Goal: Communication & Community: Participate in discussion

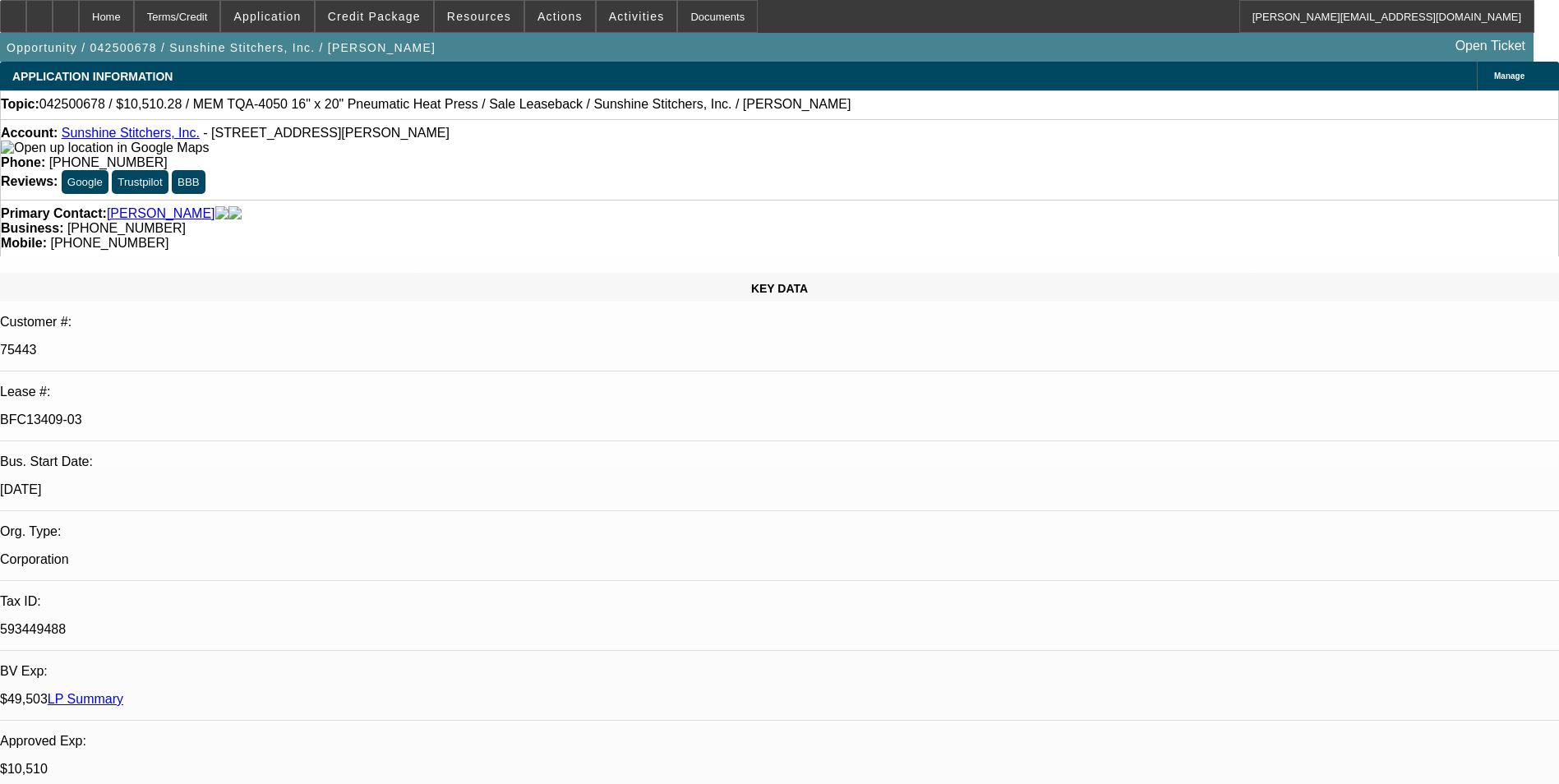
select select "0"
select select "6"
select select "0"
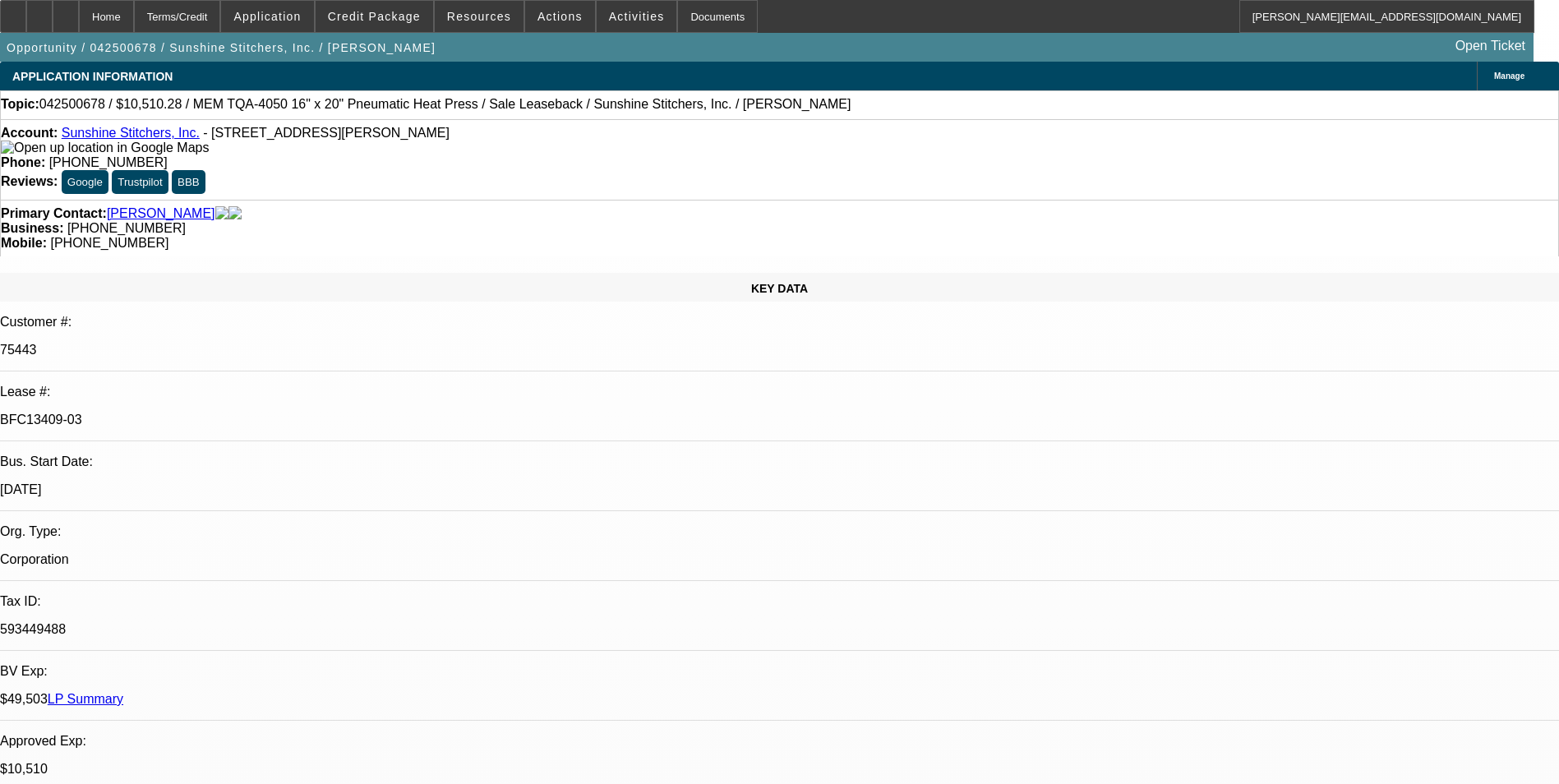
select select "0"
select select "6"
select select "0"
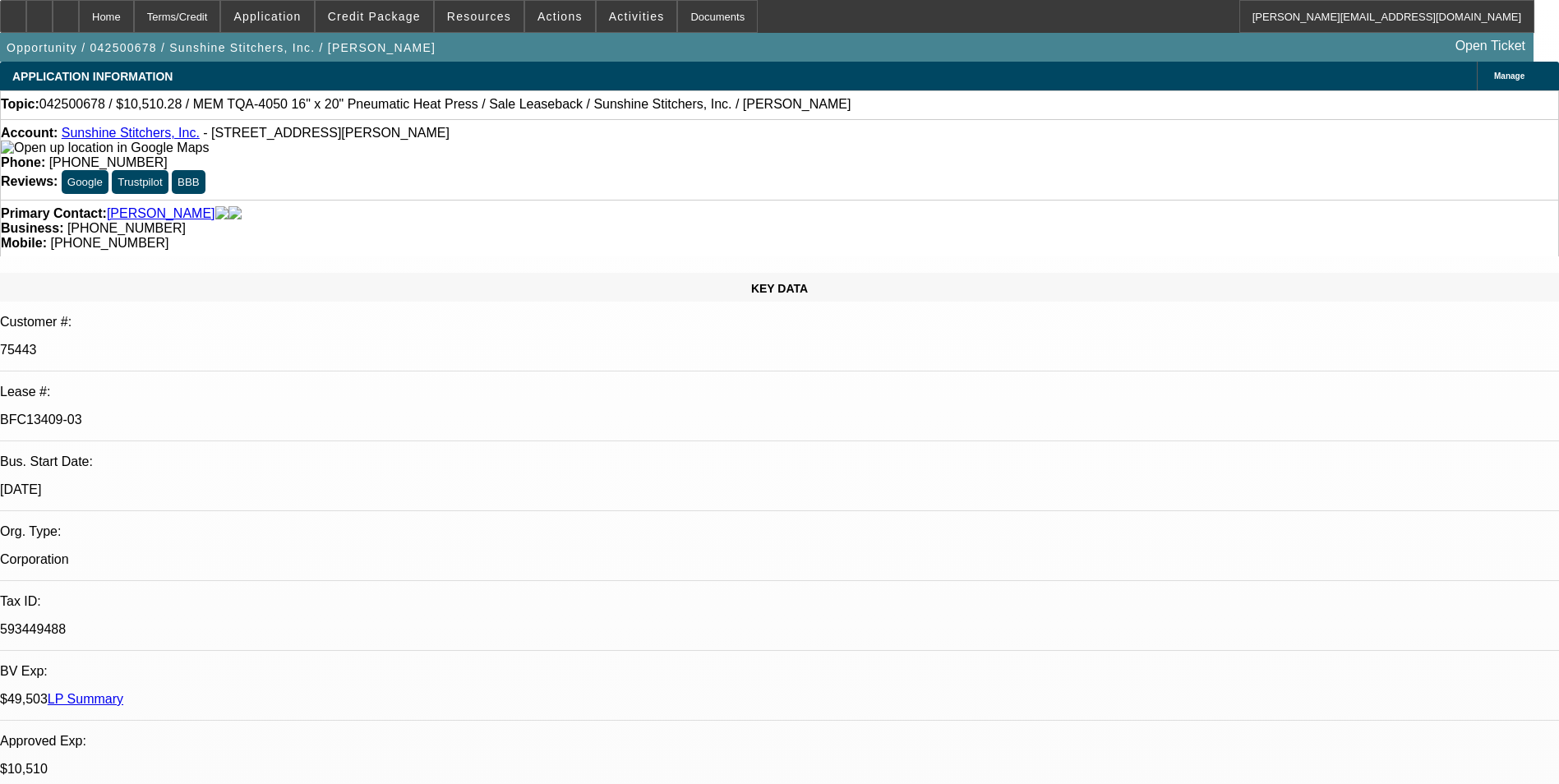
select select "0"
select select "6"
select select "0"
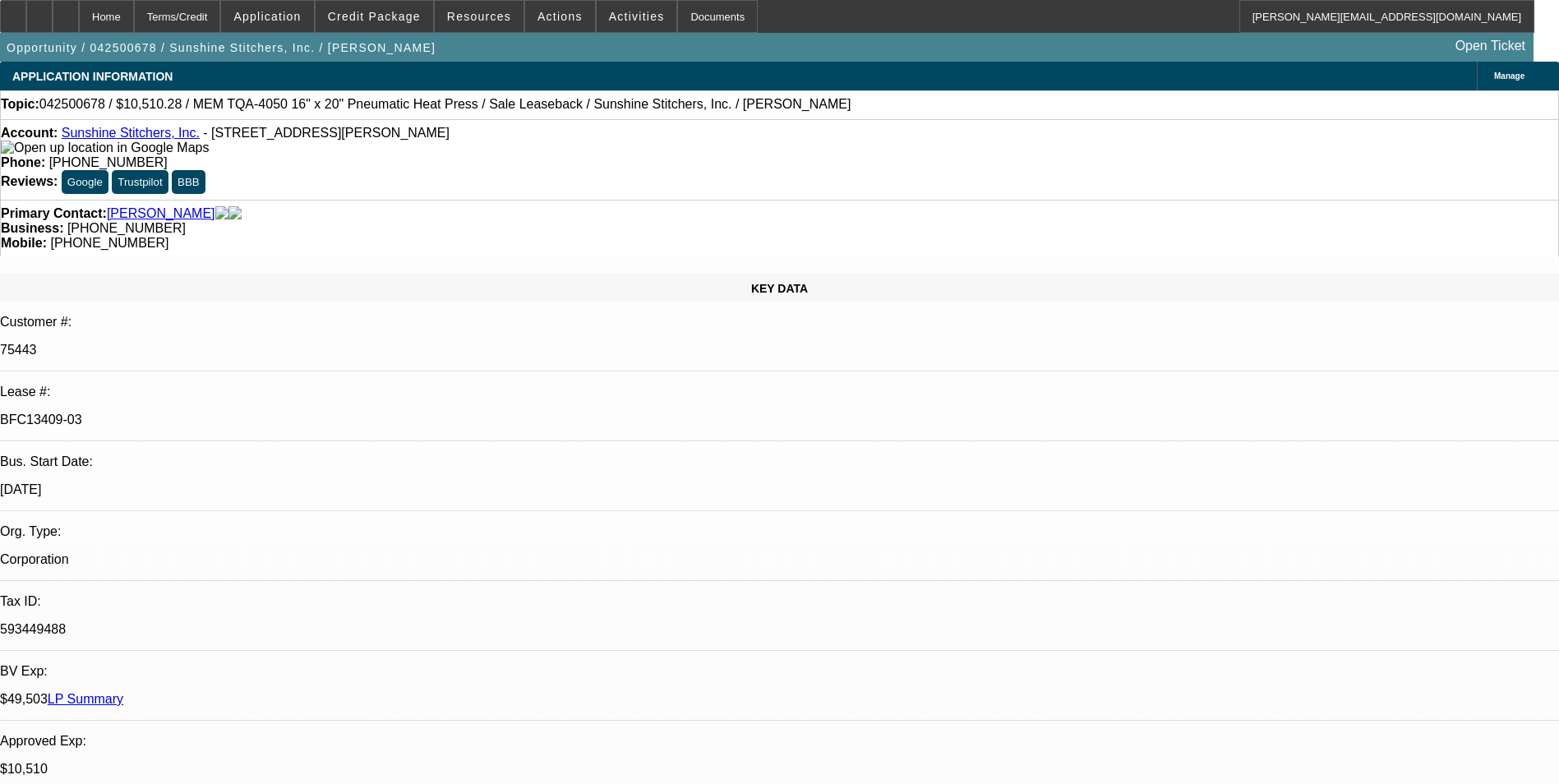
select select "6"
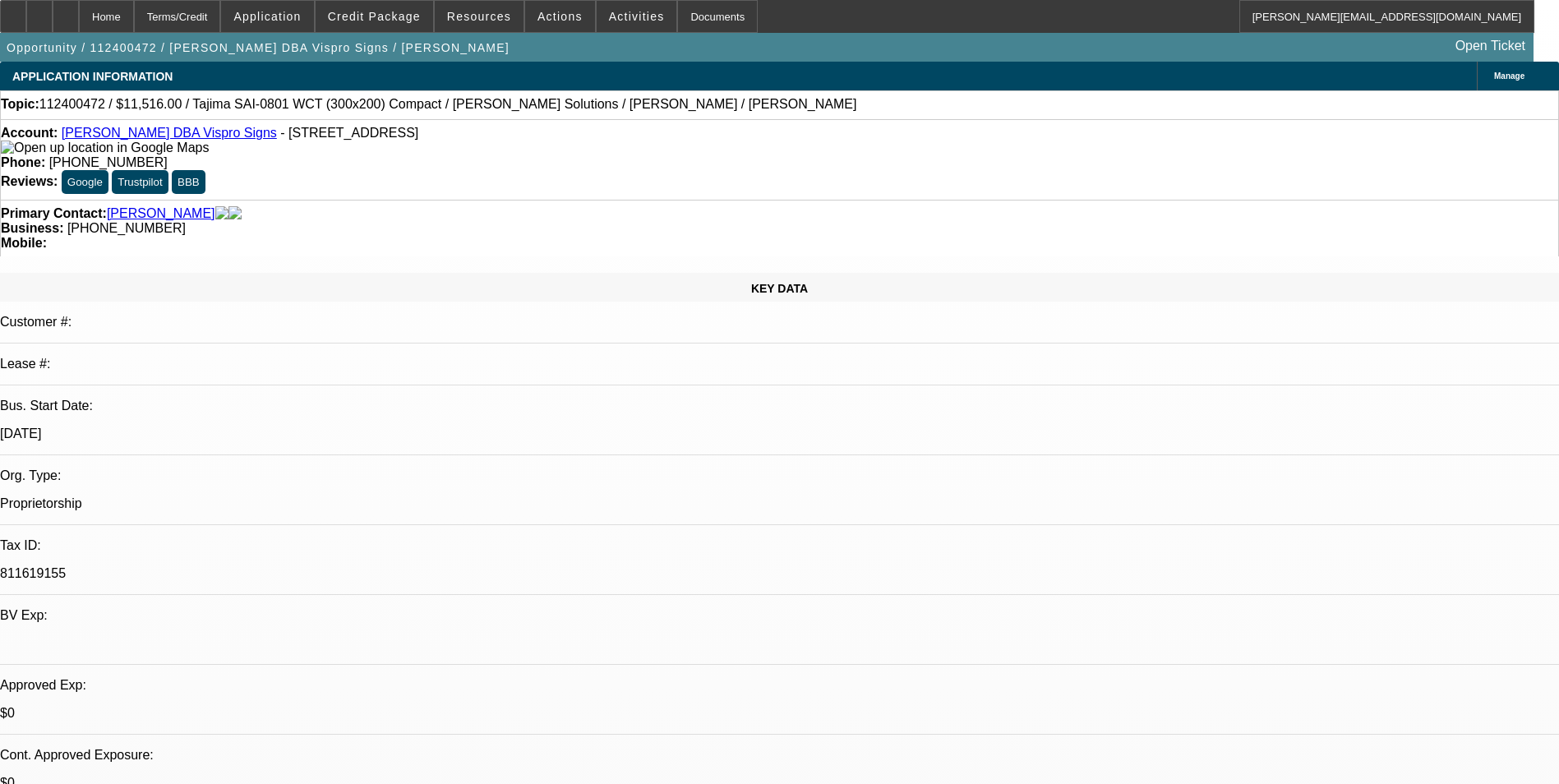
select select "0"
select select "2"
select select "0"
select select "2"
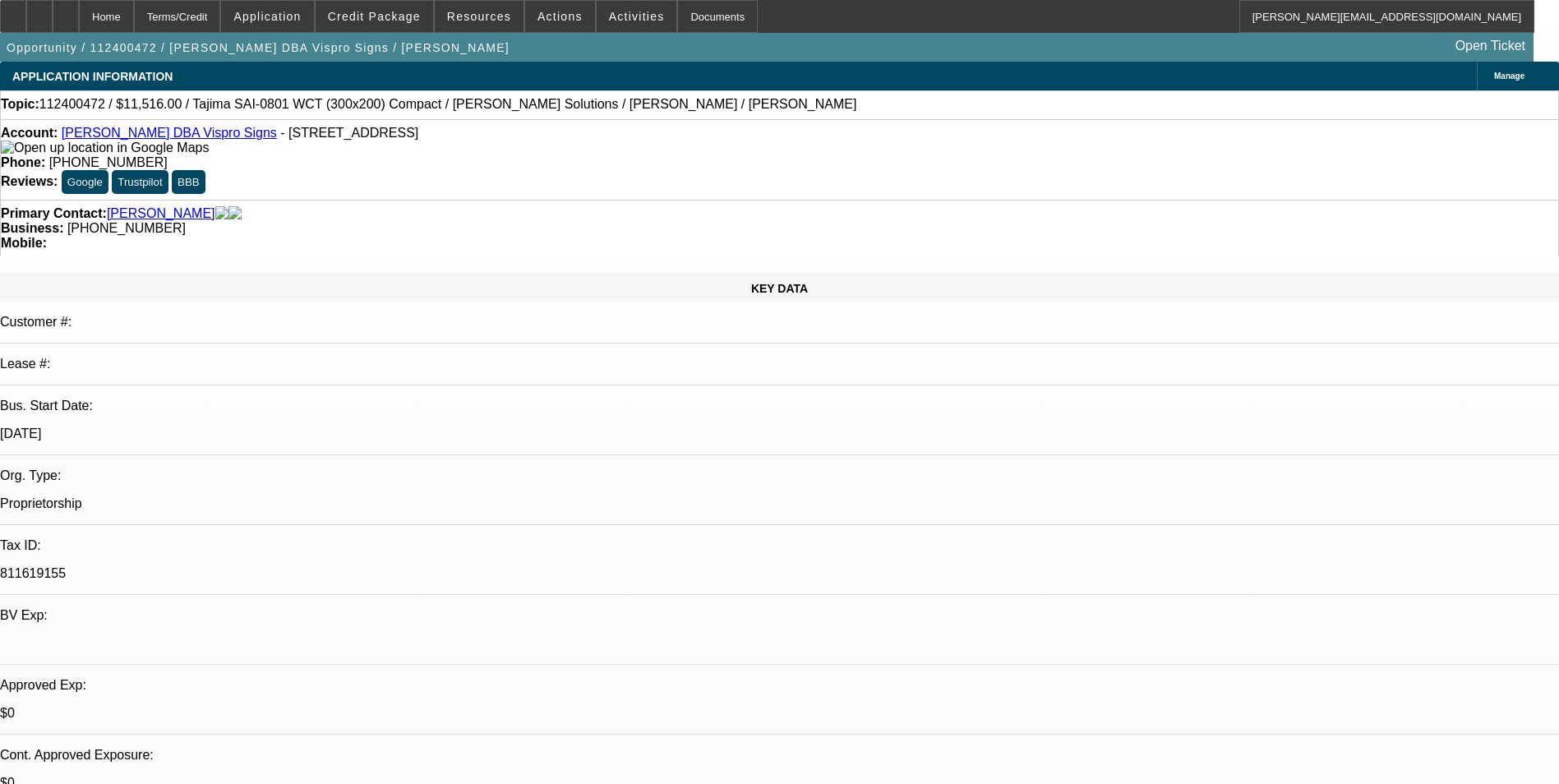
select select "0"
select select "3"
select select "0"
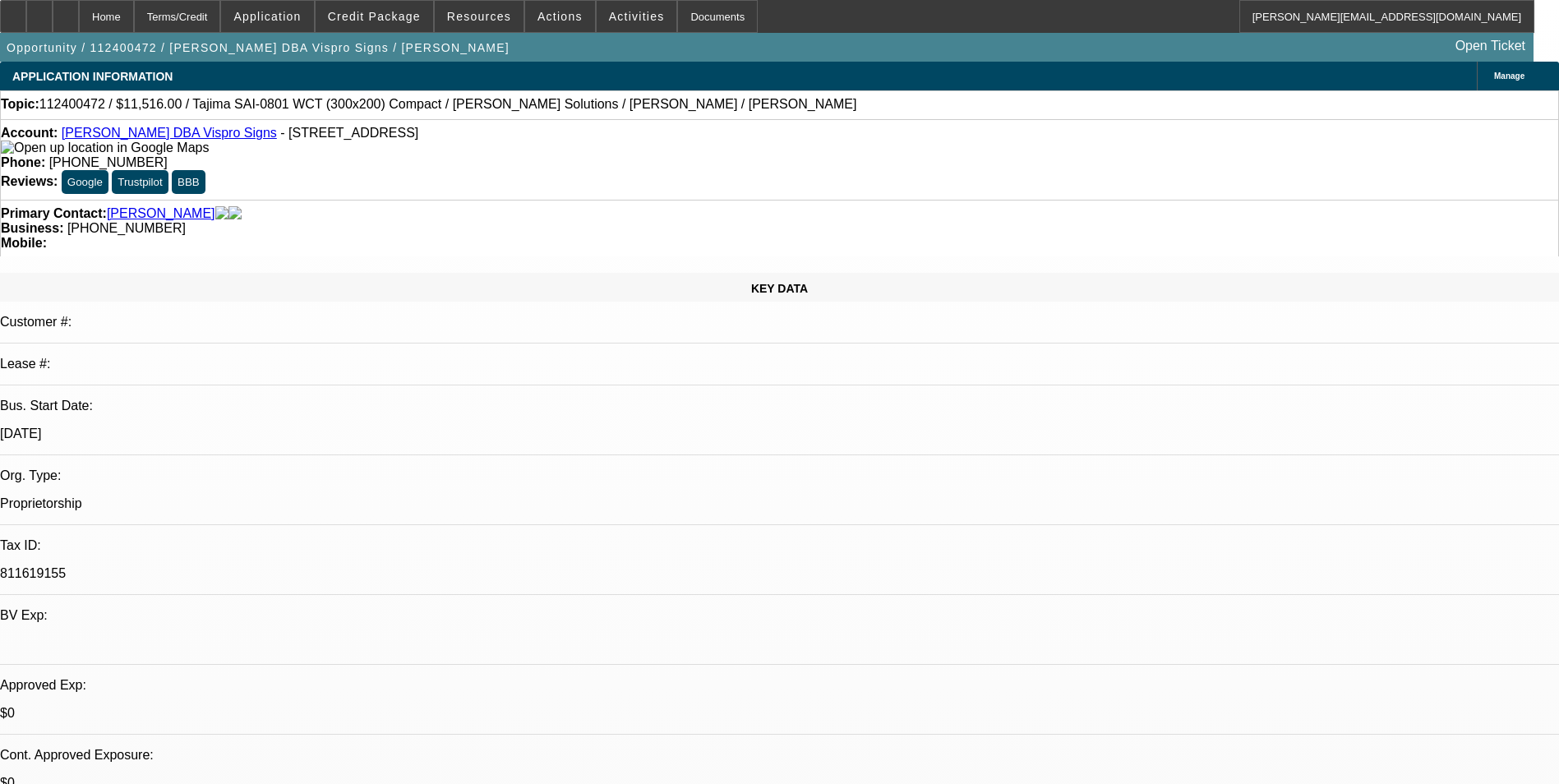
select select "3"
select select "0"
select select "1"
select select "2"
select select "6"
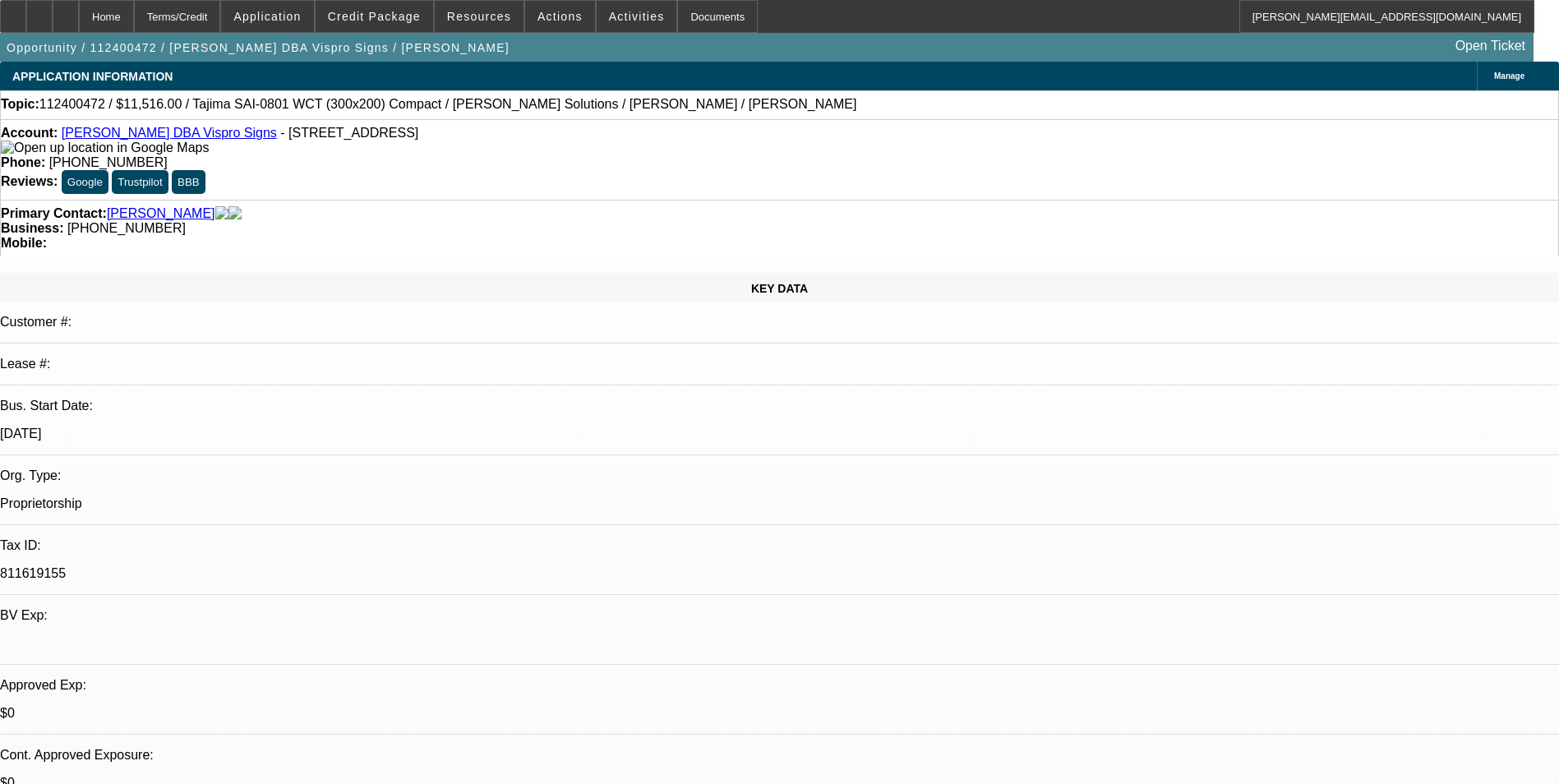
select select "1"
select select "2"
select select "6"
select select "1"
select select "2"
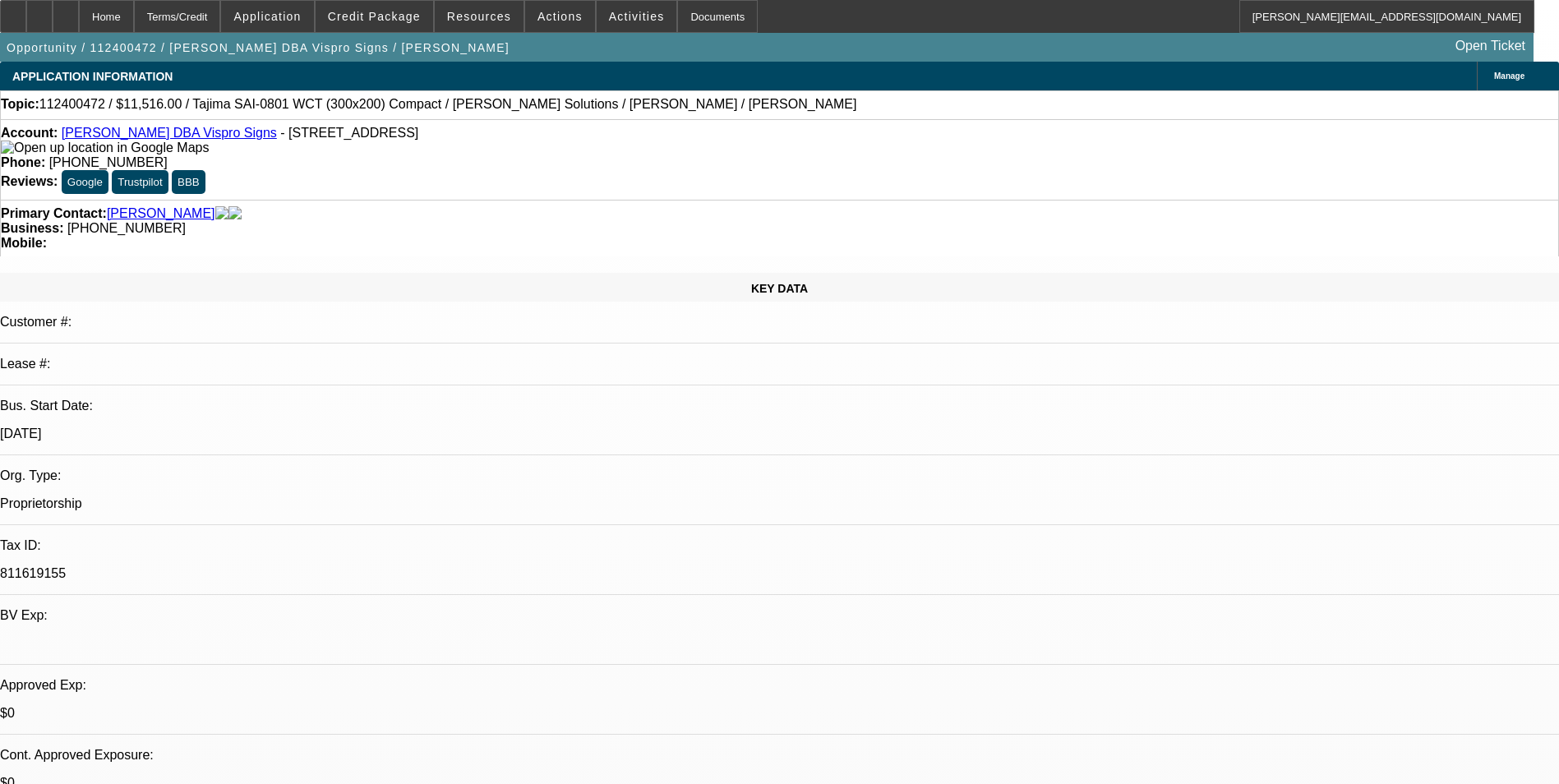
select select "6"
select select "1"
select select "2"
select select "6"
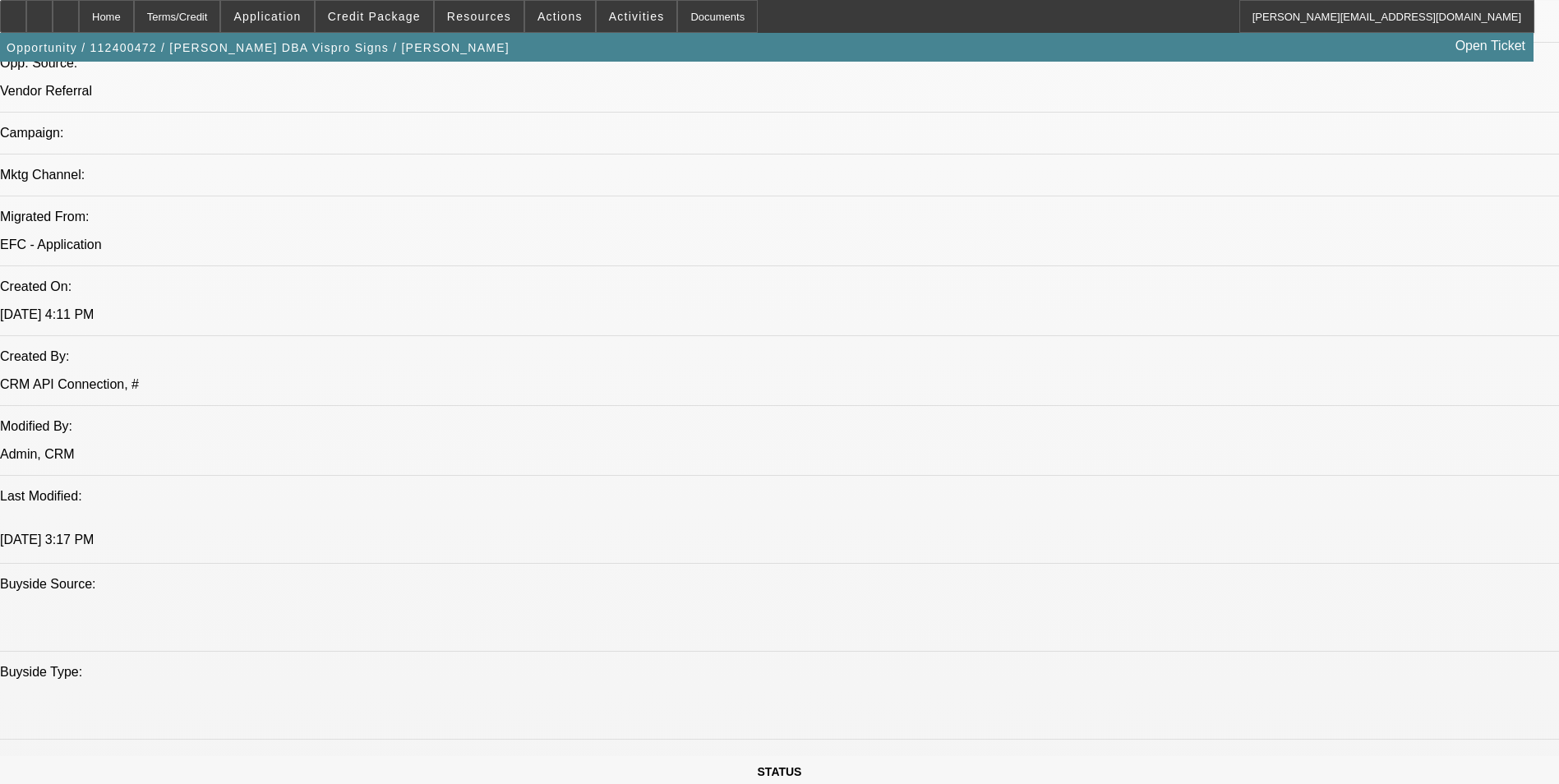
scroll to position [575, 0]
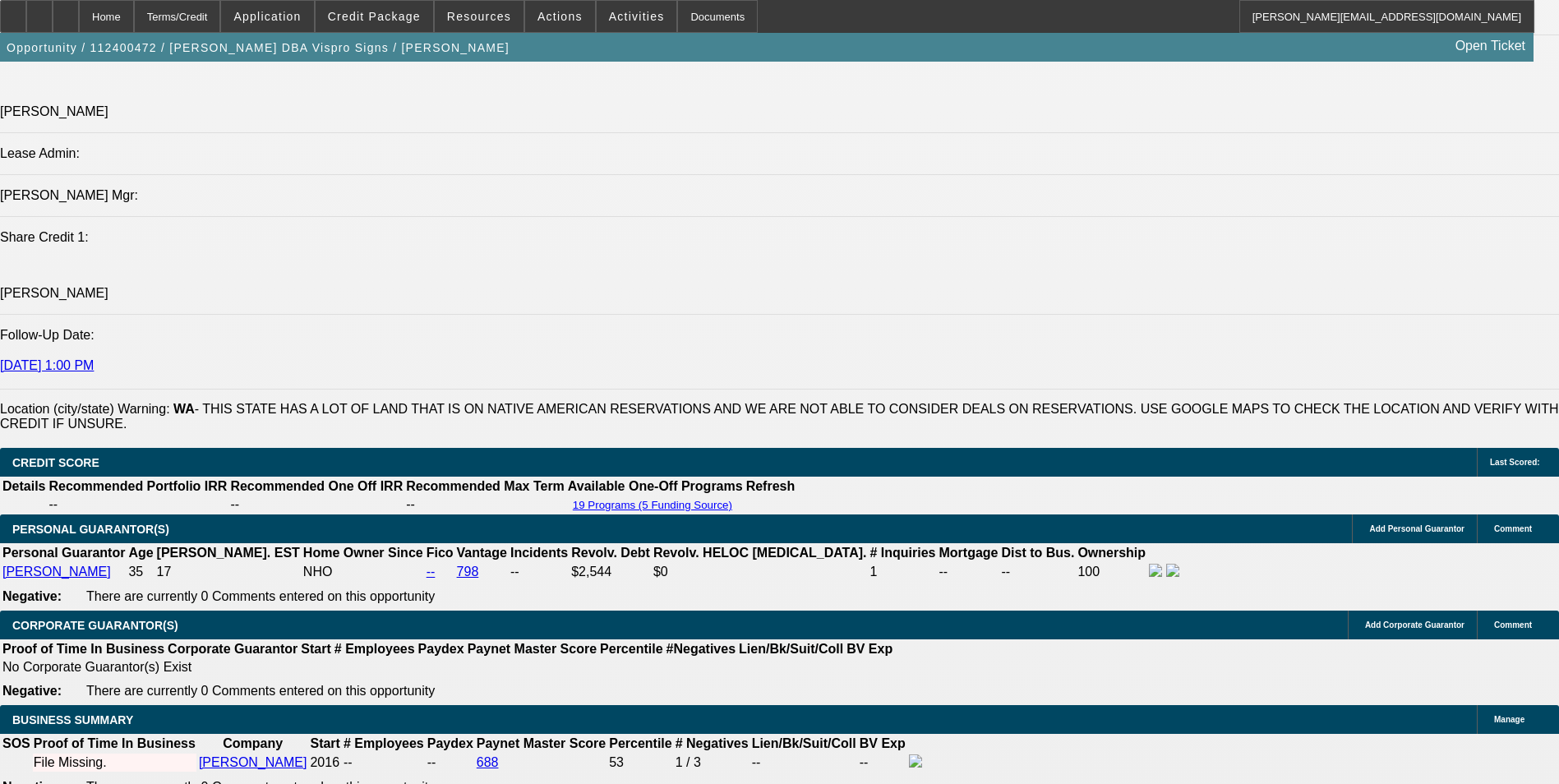
scroll to position [1972, 0]
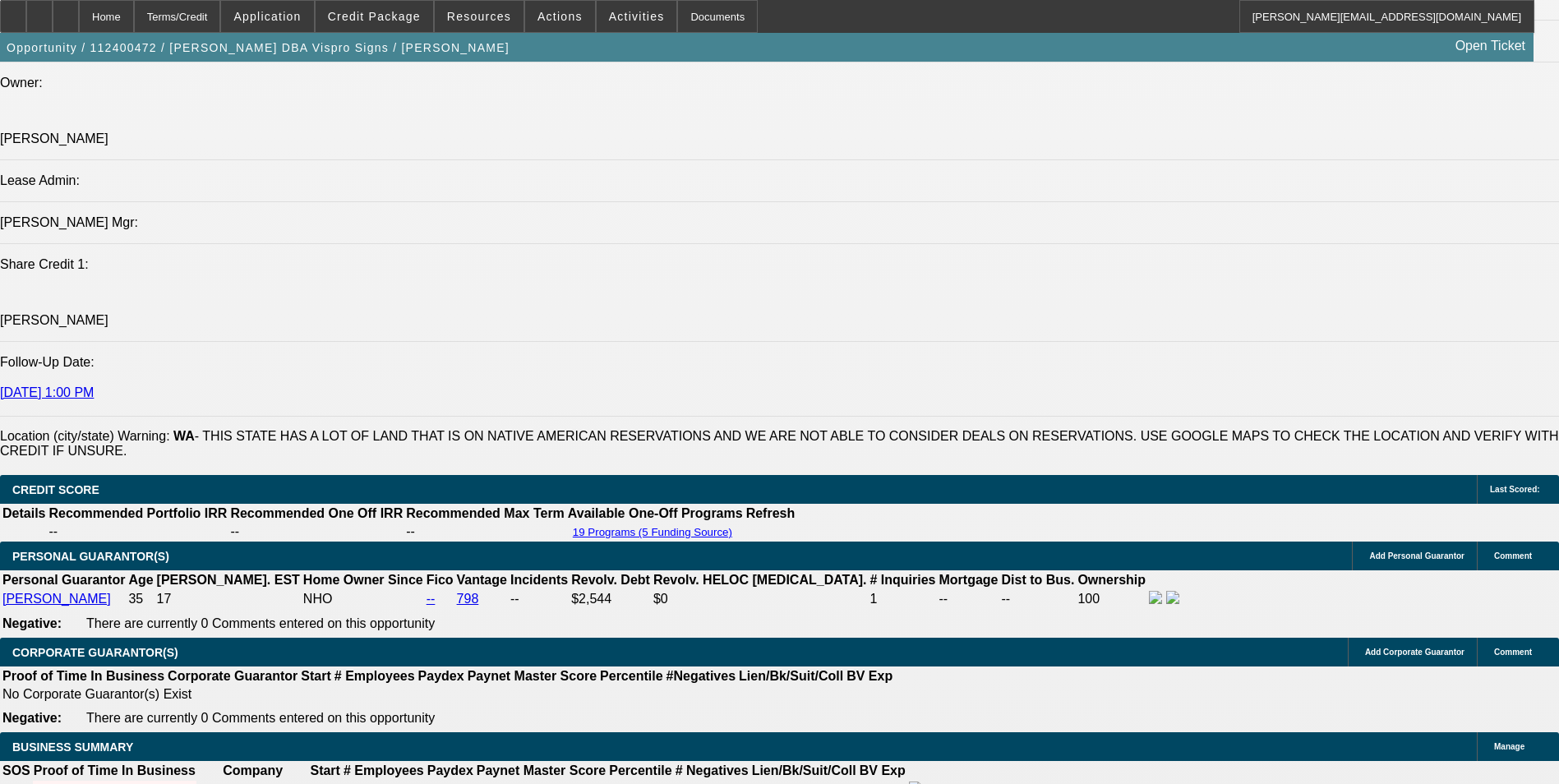
select select "0"
select select "2"
select select "0"
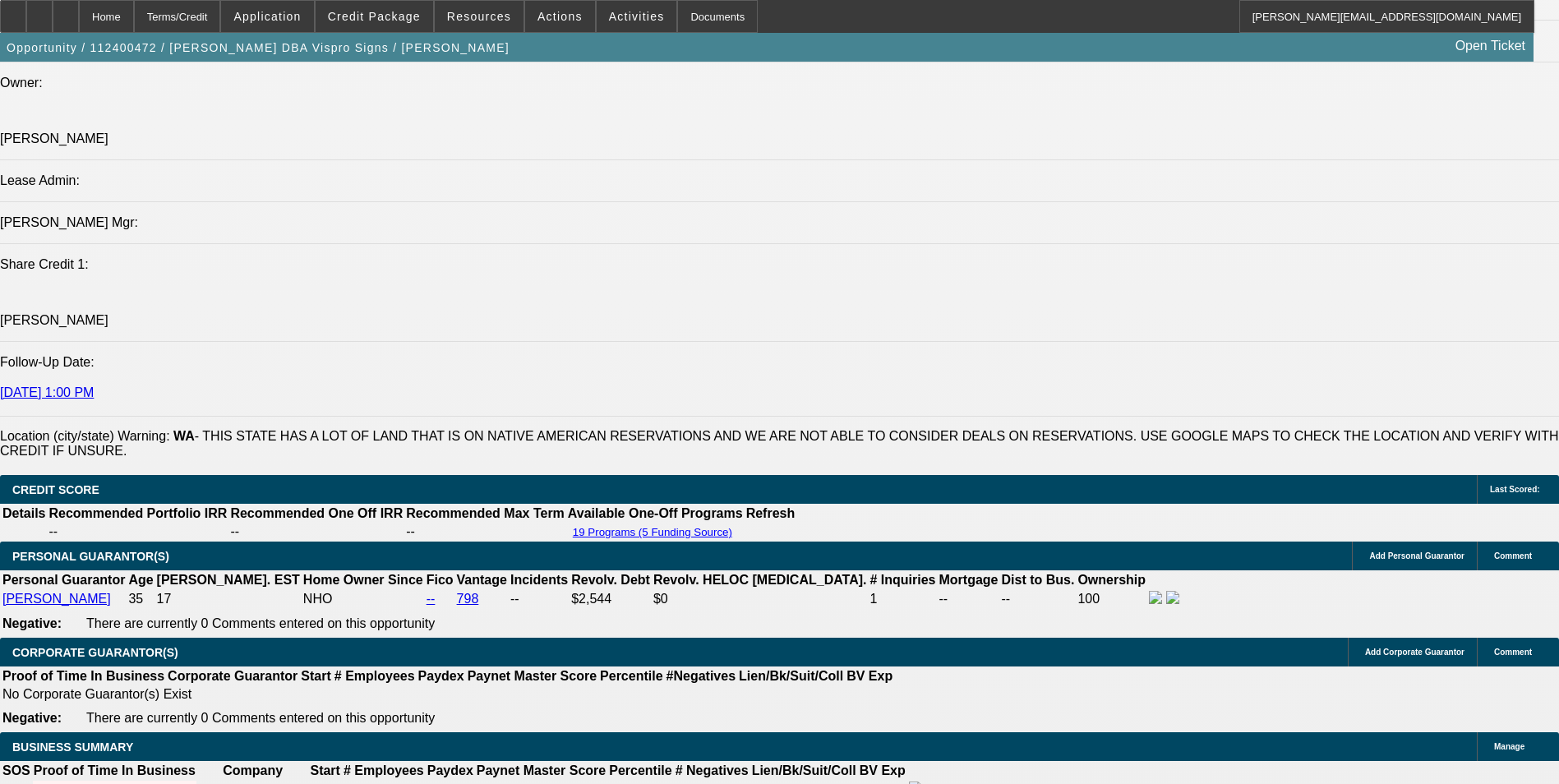
select select "6"
select select "0"
select select "3"
select select "2"
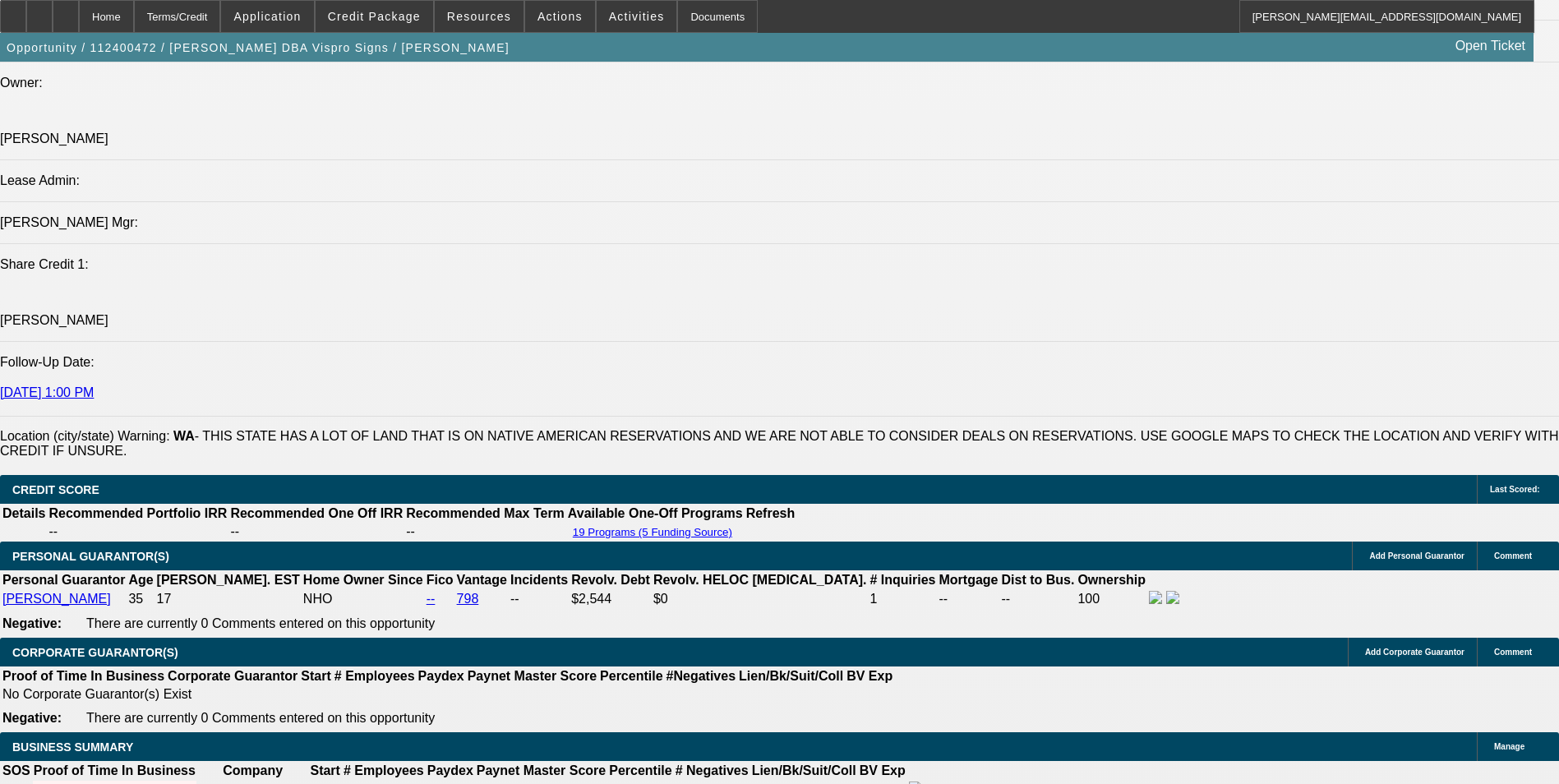
select select "0"
select select "6"
select select "0"
select select "3"
select select "2"
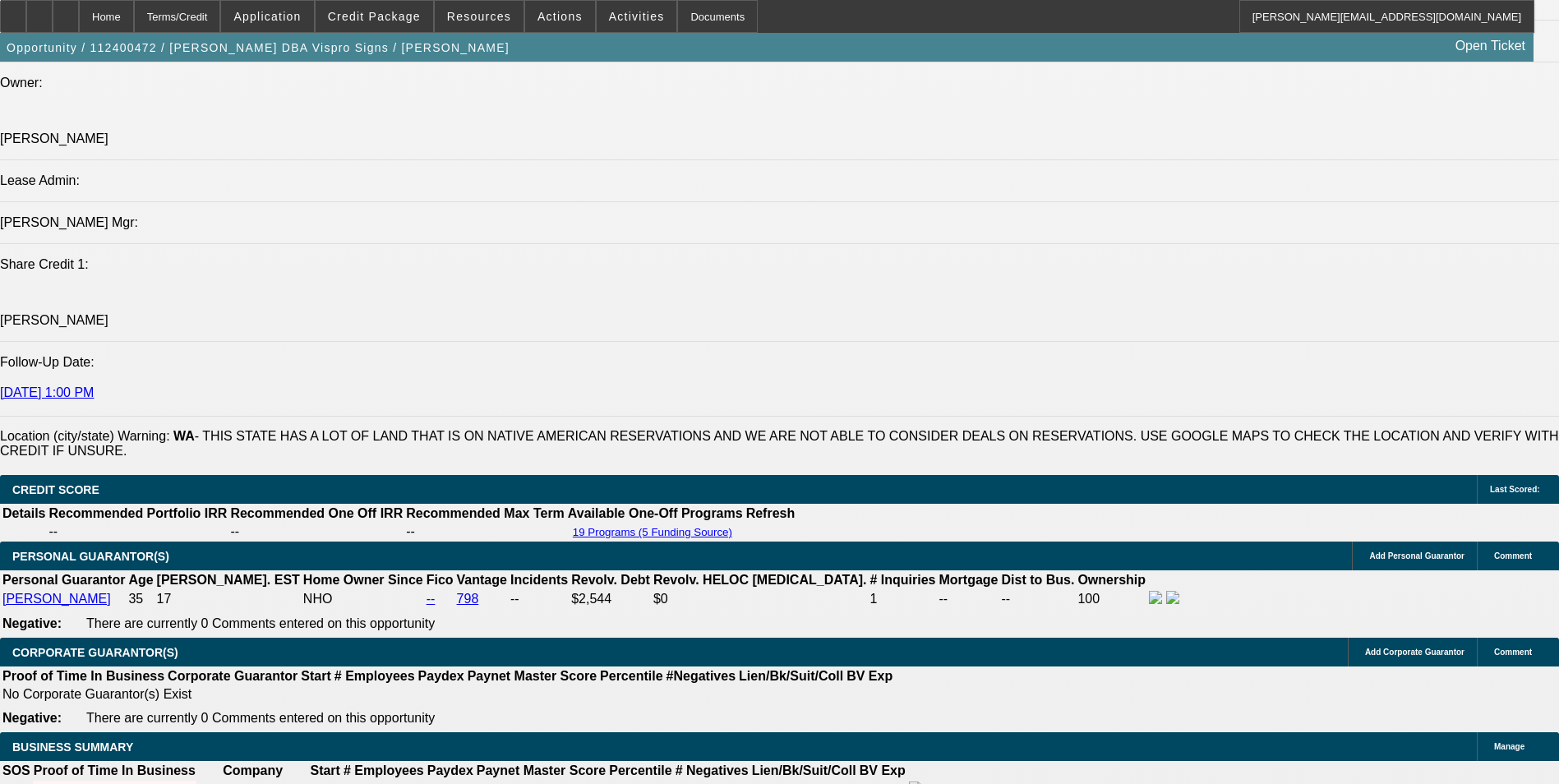
select select "0"
select select "6"
select select "0"
select select "3"
select select "2"
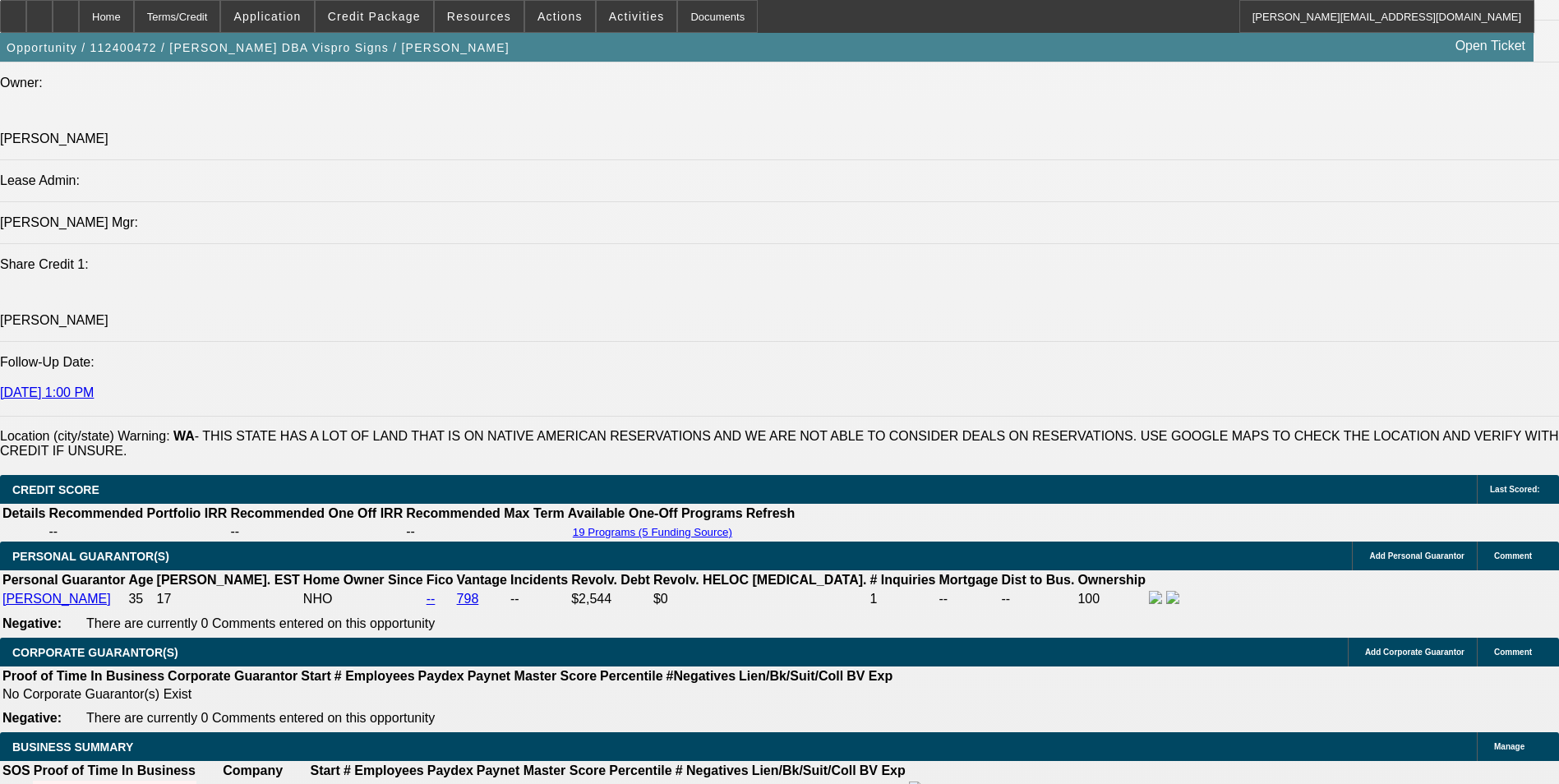
select select "0"
select select "6"
select select "0"
select select "2"
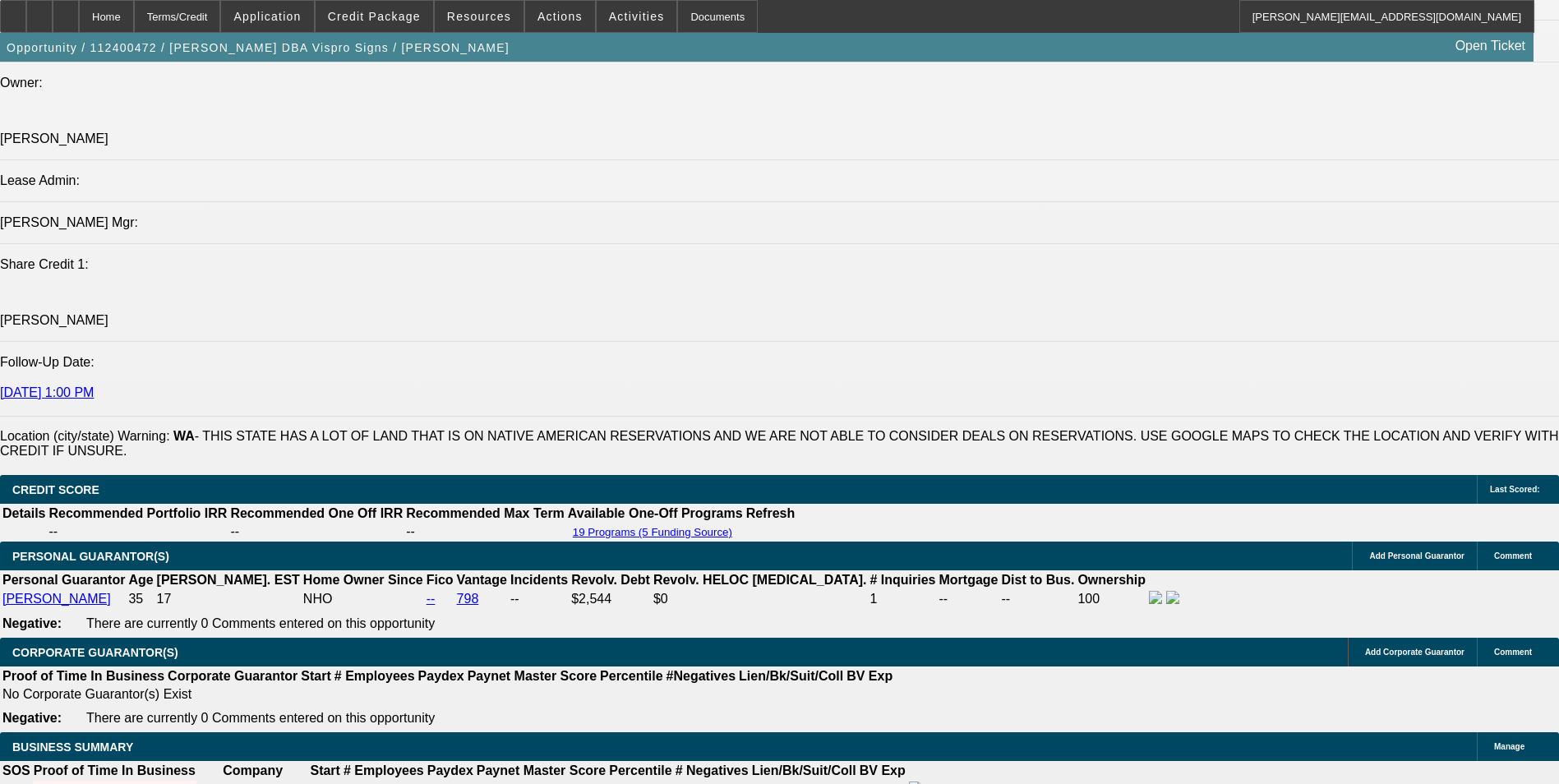
select select "0"
select select "6"
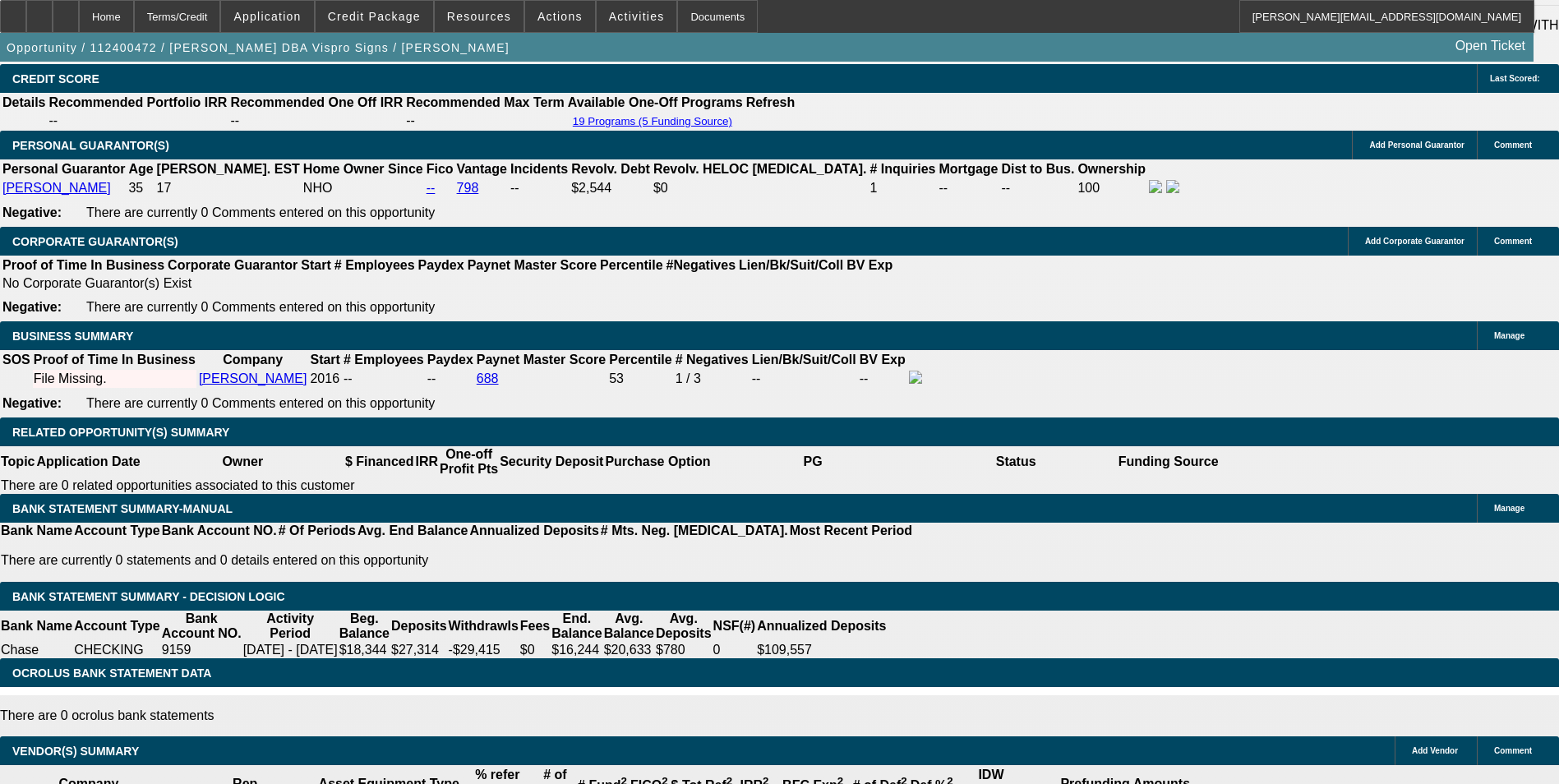
scroll to position [740, 0]
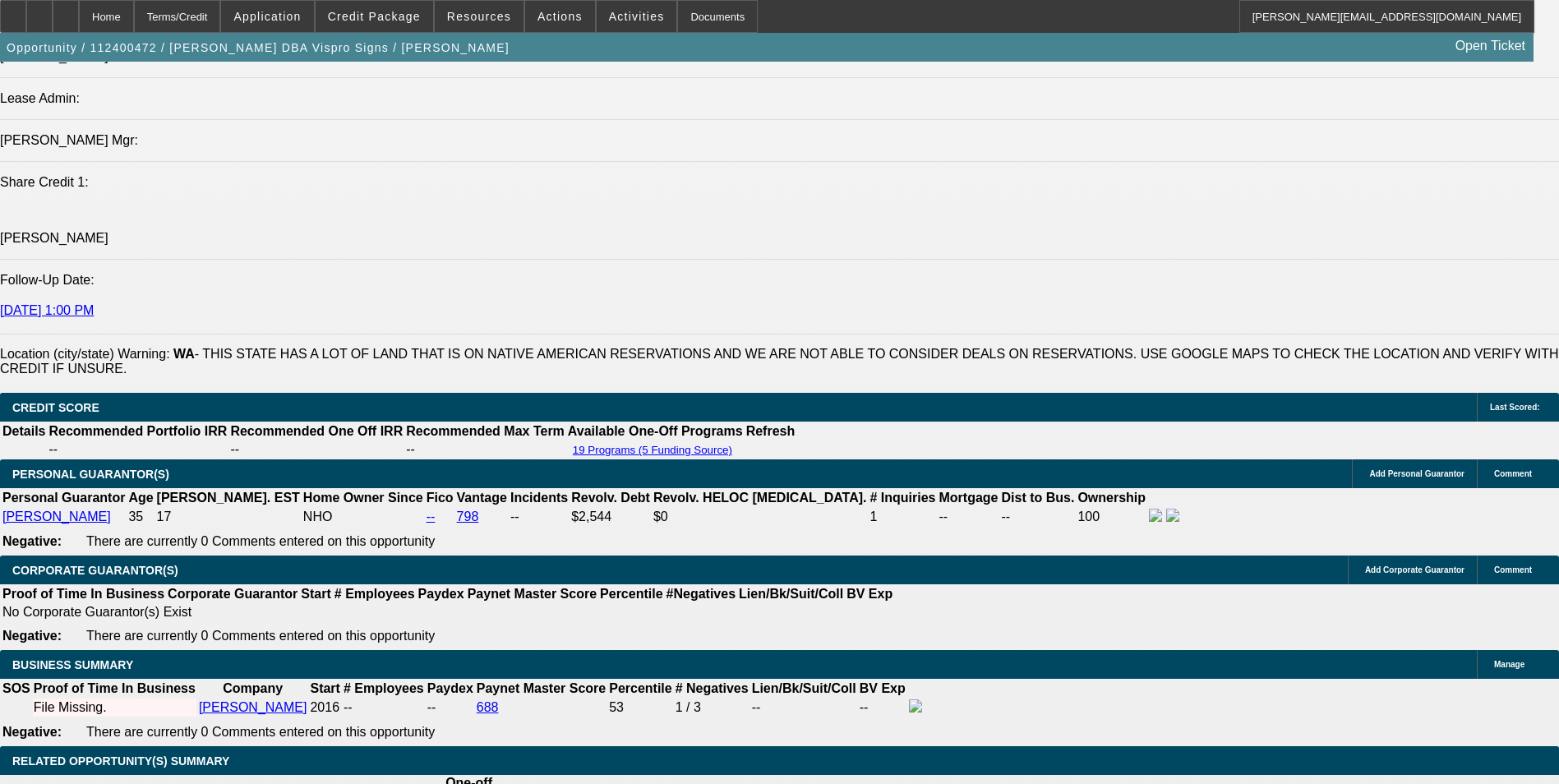
select select "0"
select select "2"
select select "0"
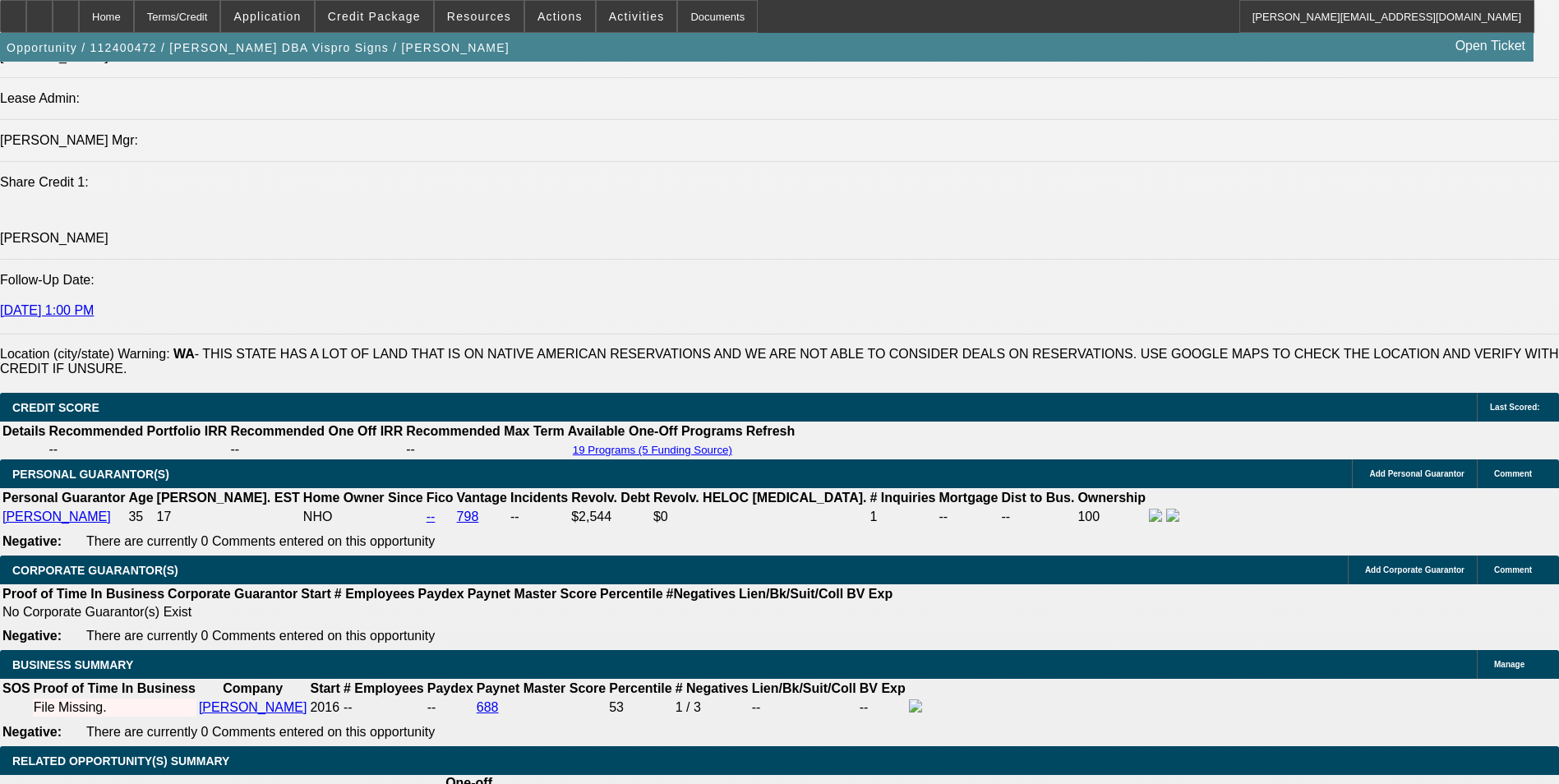
select select "6"
select select "0"
select select "2"
select select "0"
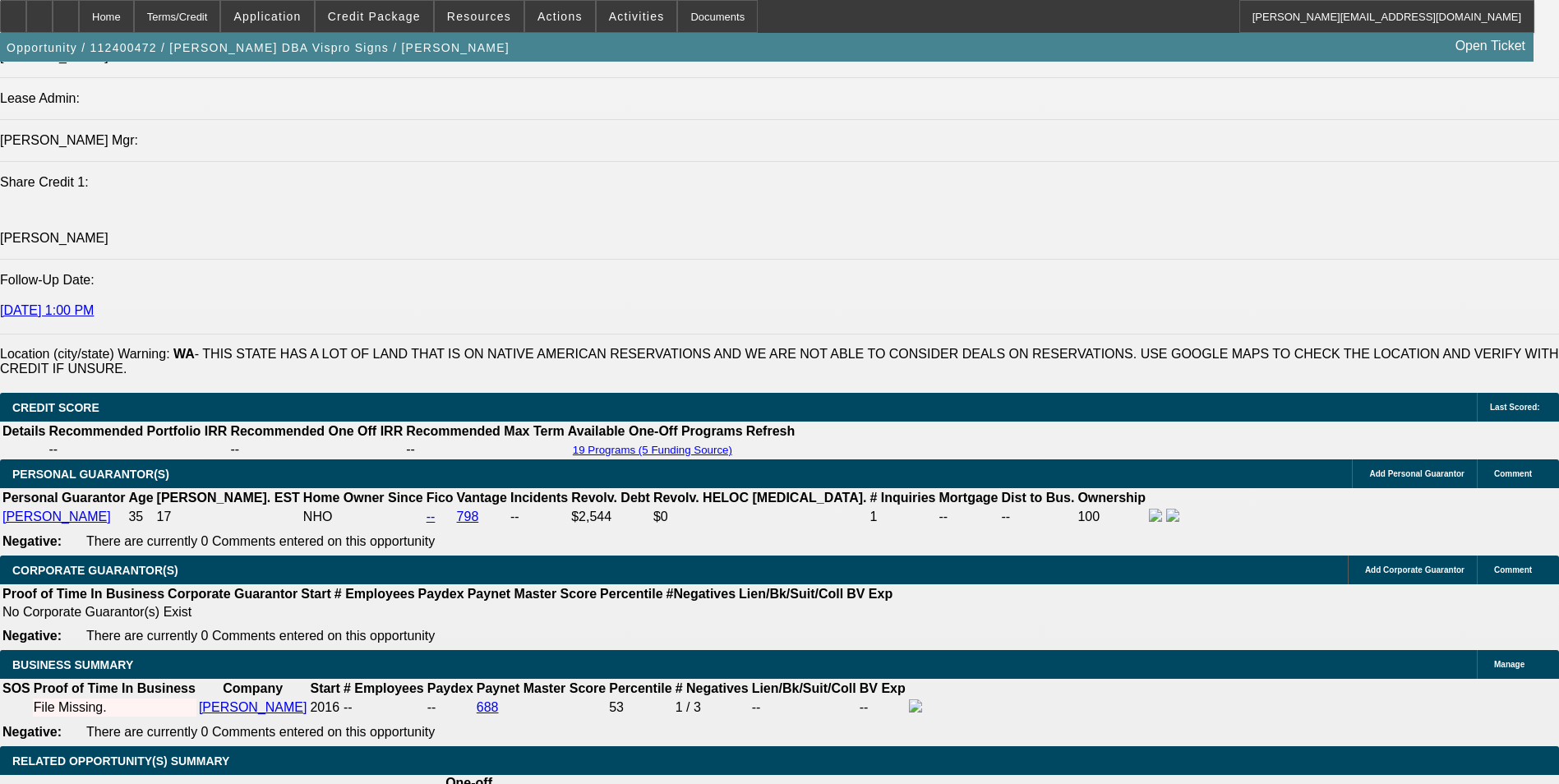
select select "6"
select select "0"
select select "3"
select select "2"
select select "0"
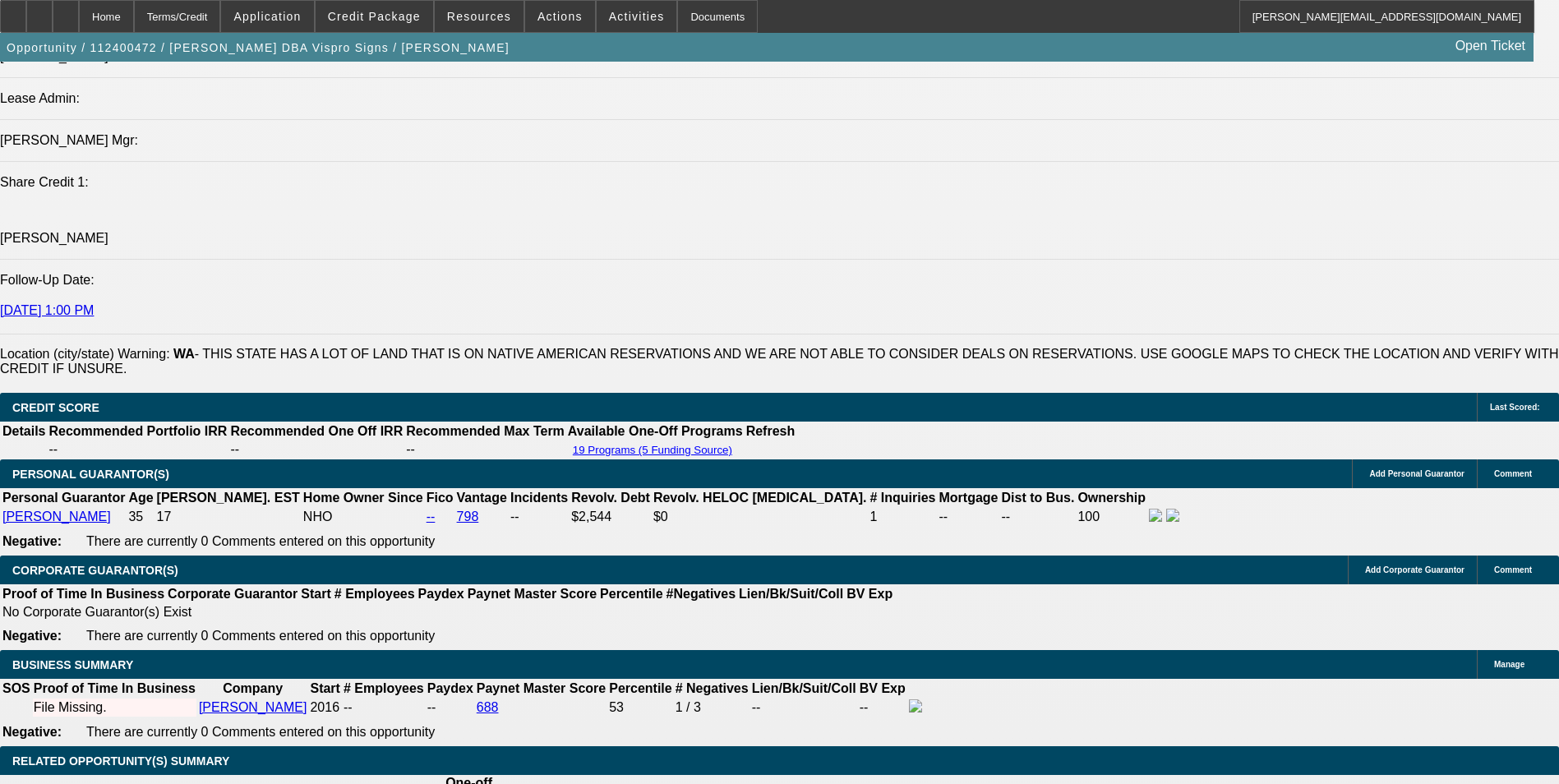
select select "6"
select select "0"
select select "3"
select select "2"
select select "0"
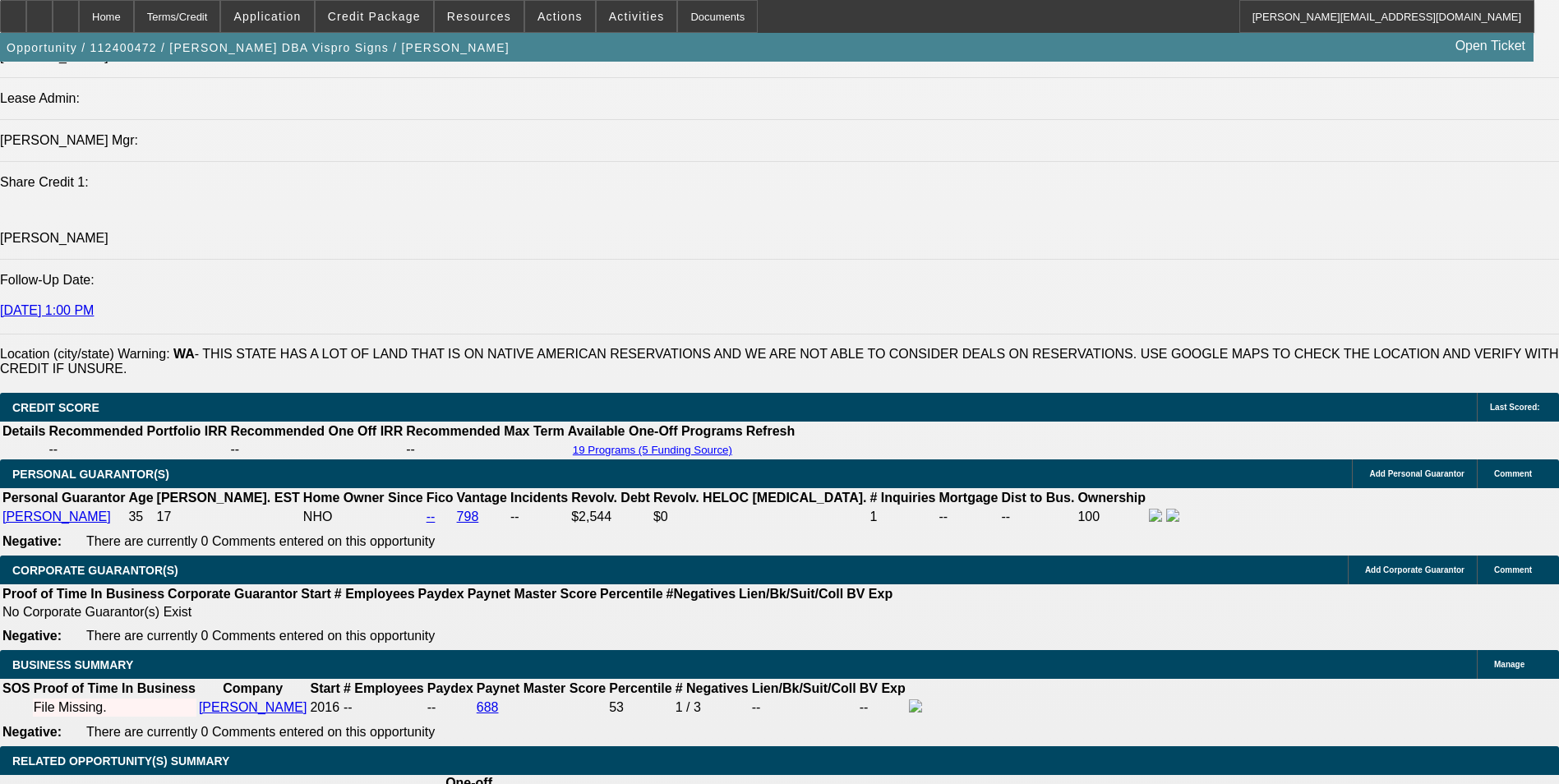
select select "6"
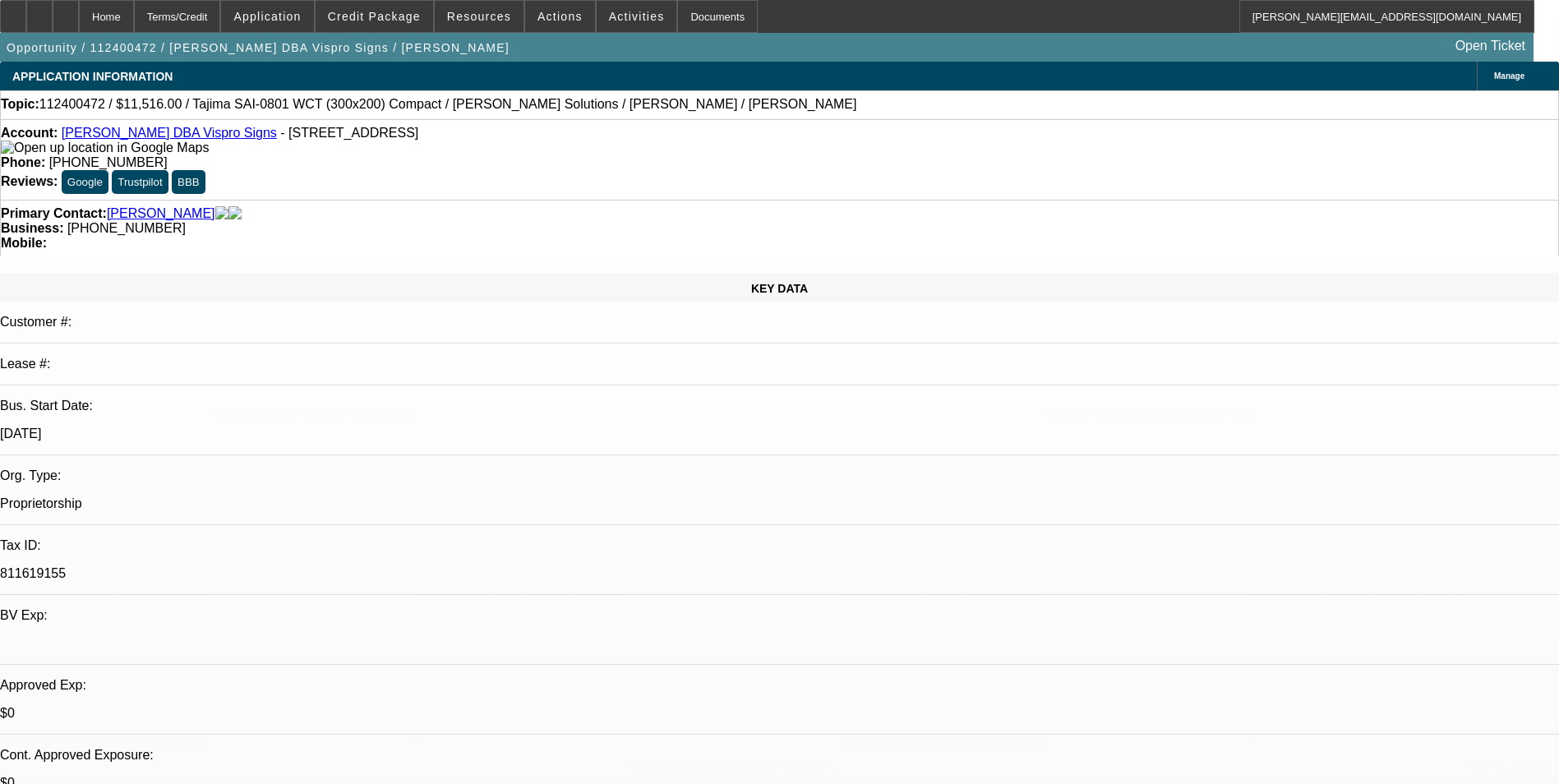
scroll to position [0, 0]
click at [525, 13] on span at bounding box center [559, 16] width 70 height 39
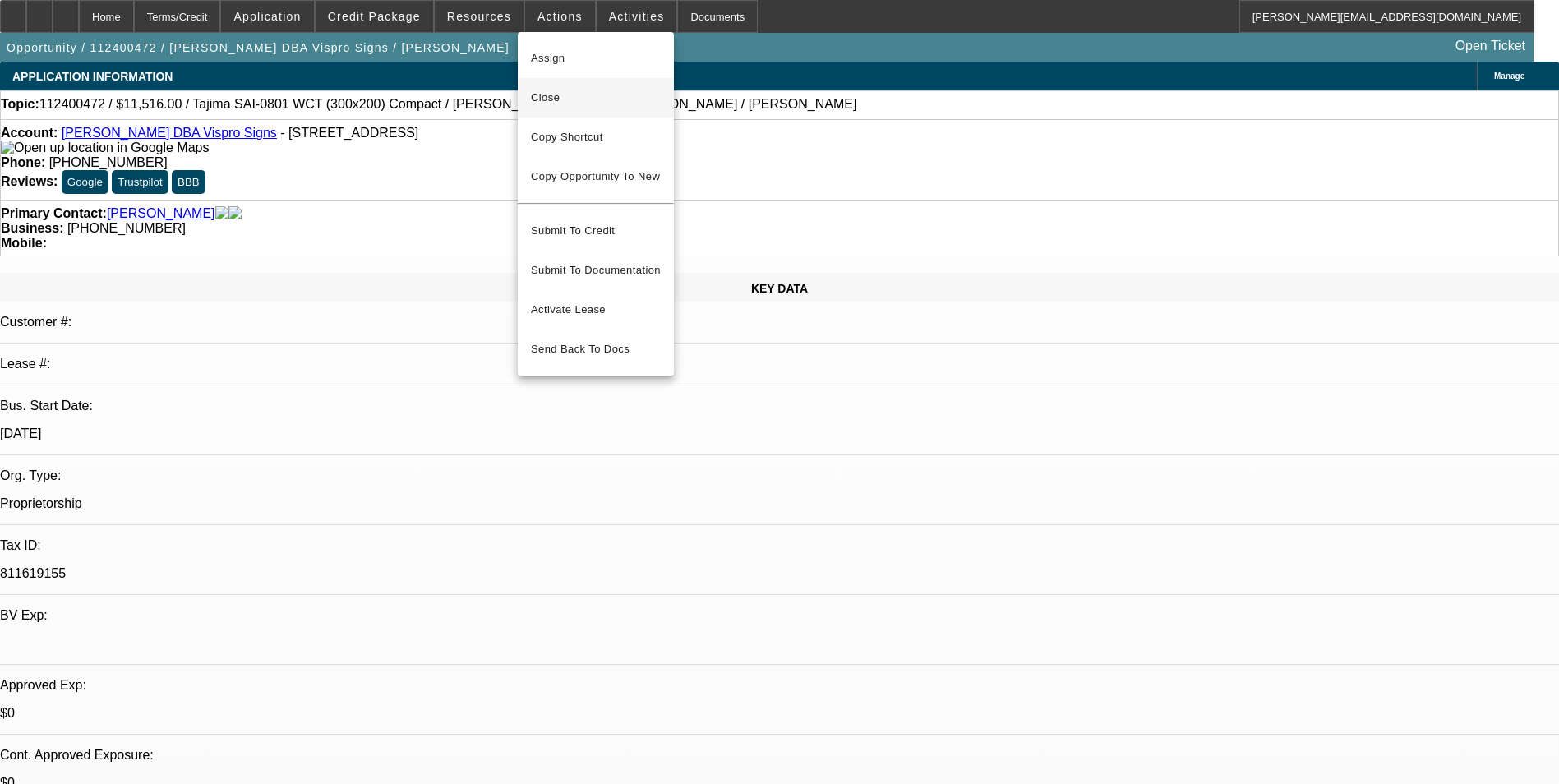
click at [599, 103] on span "Close" at bounding box center [596, 98] width 130 height 20
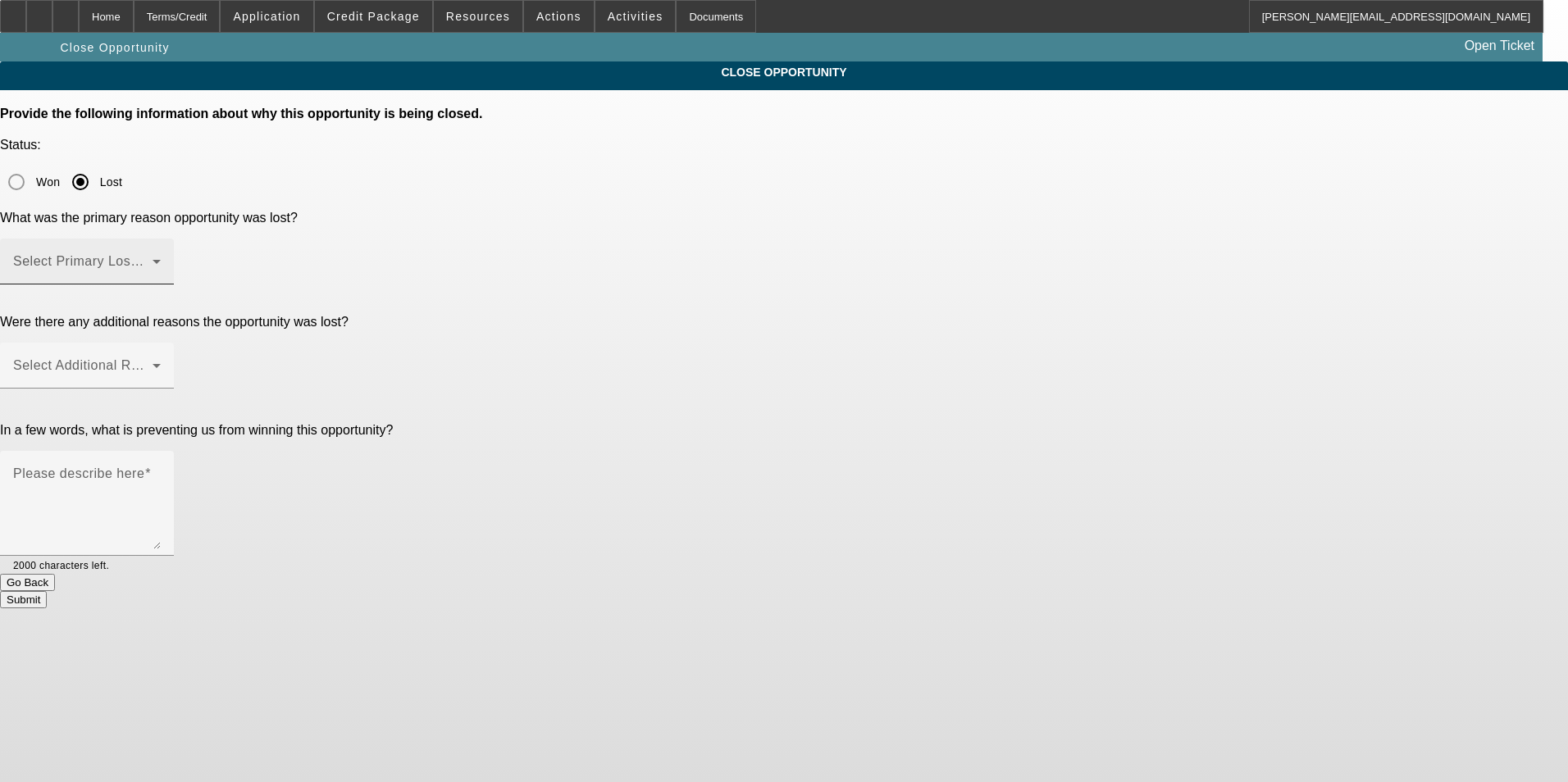
click at [161, 239] on div "Select Primary Lost Reason" at bounding box center [87, 262] width 148 height 46
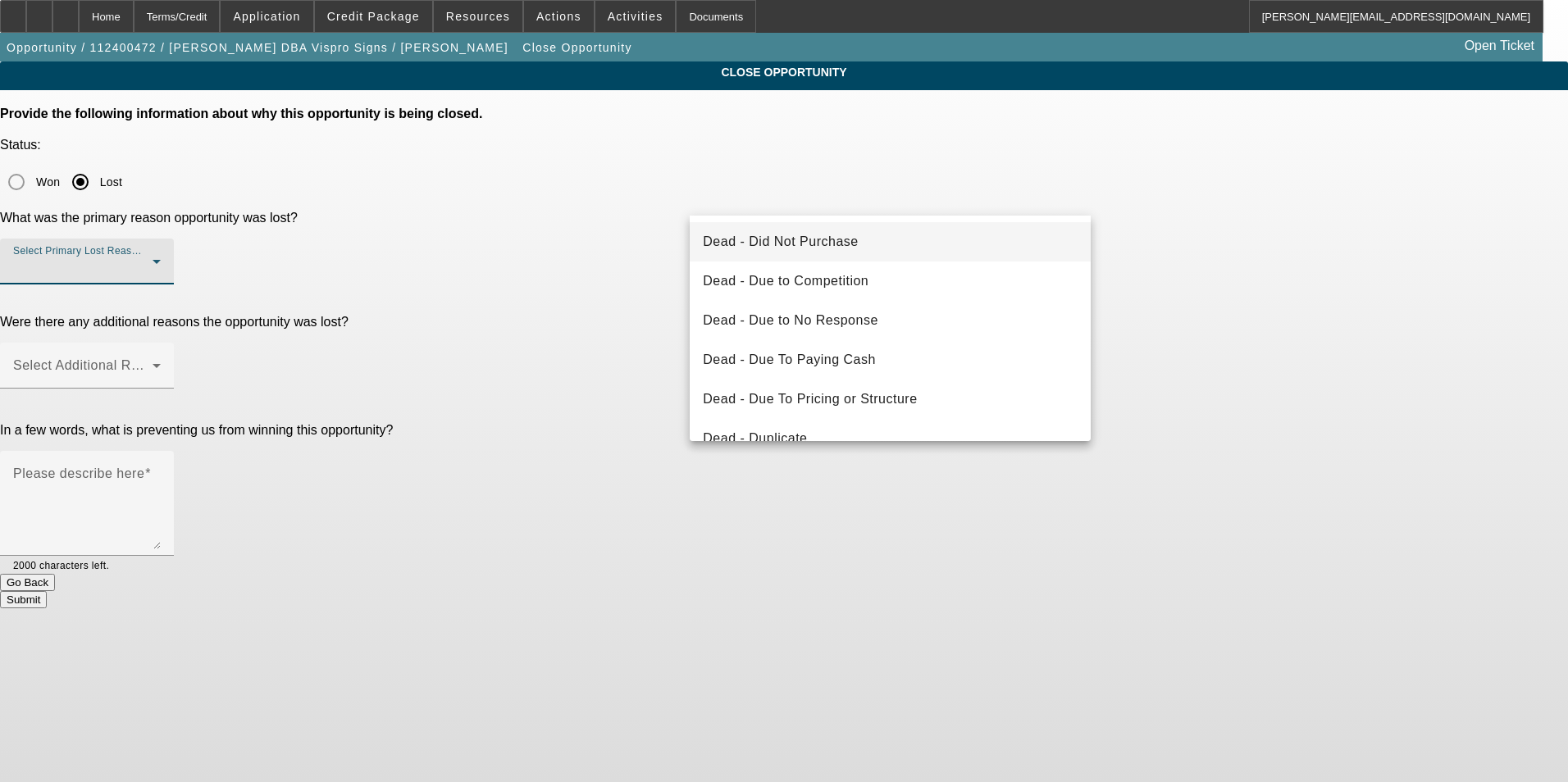
click at [896, 251] on mat-option "Dead - Did Not Purchase" at bounding box center [890, 242] width 401 height 39
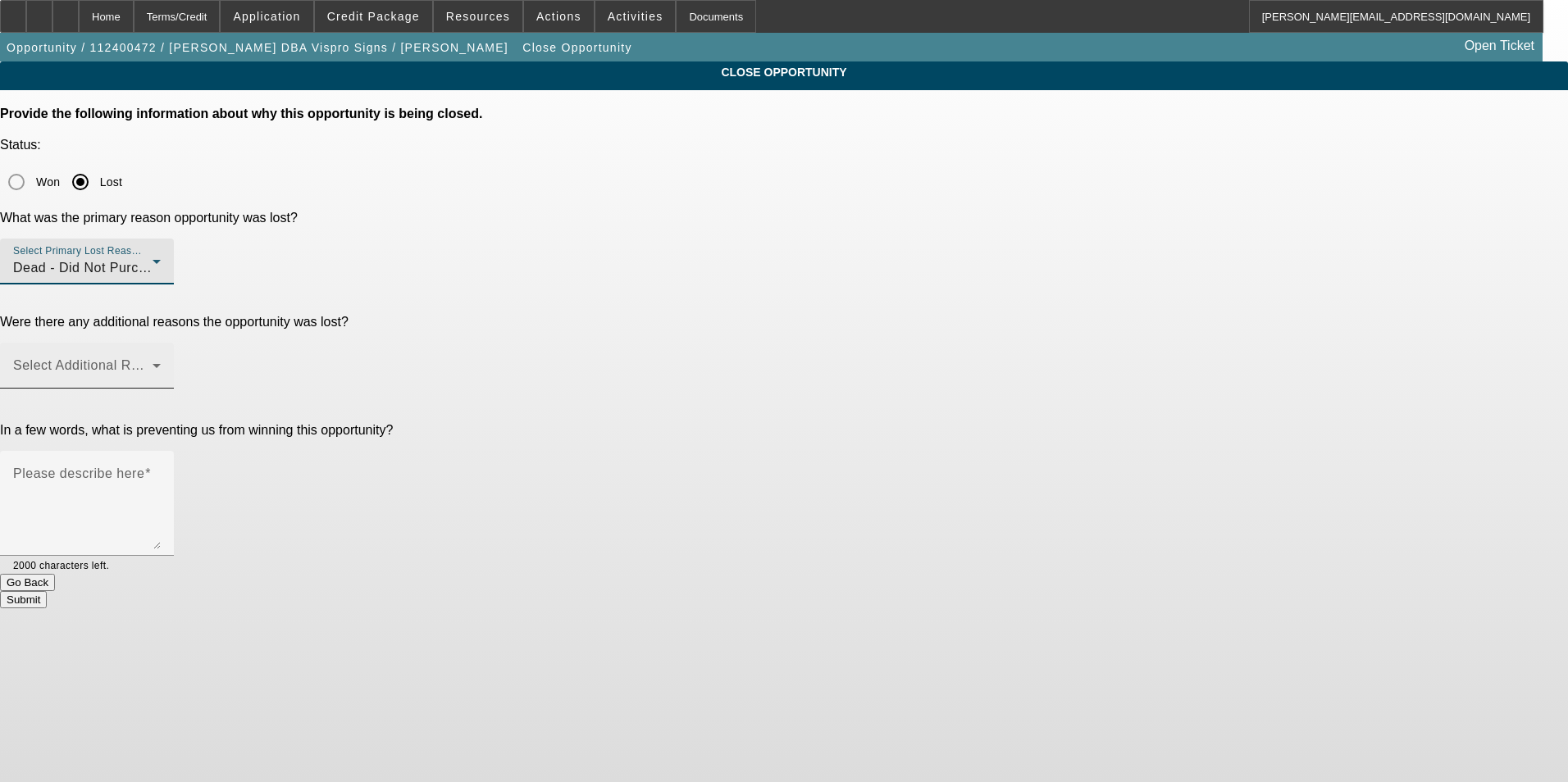
click at [161, 376] on div at bounding box center [161, 376] width 0 height 0
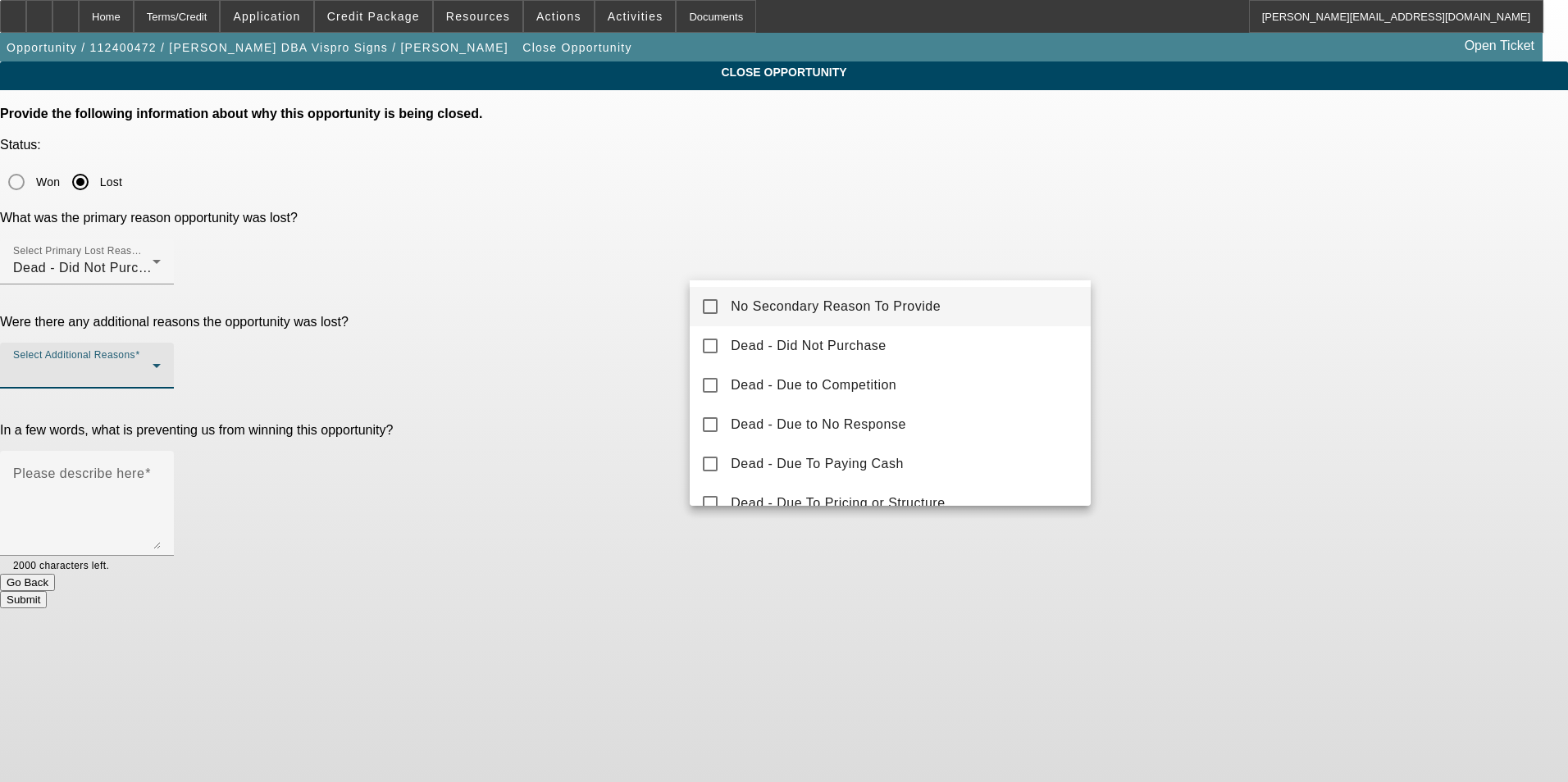
drag, startPoint x: 938, startPoint y: 305, endPoint x: 1077, endPoint y: 298, distance: 139.2
click at [943, 305] on mat-option "No Secondary Reason To Provide" at bounding box center [890, 307] width 401 height 39
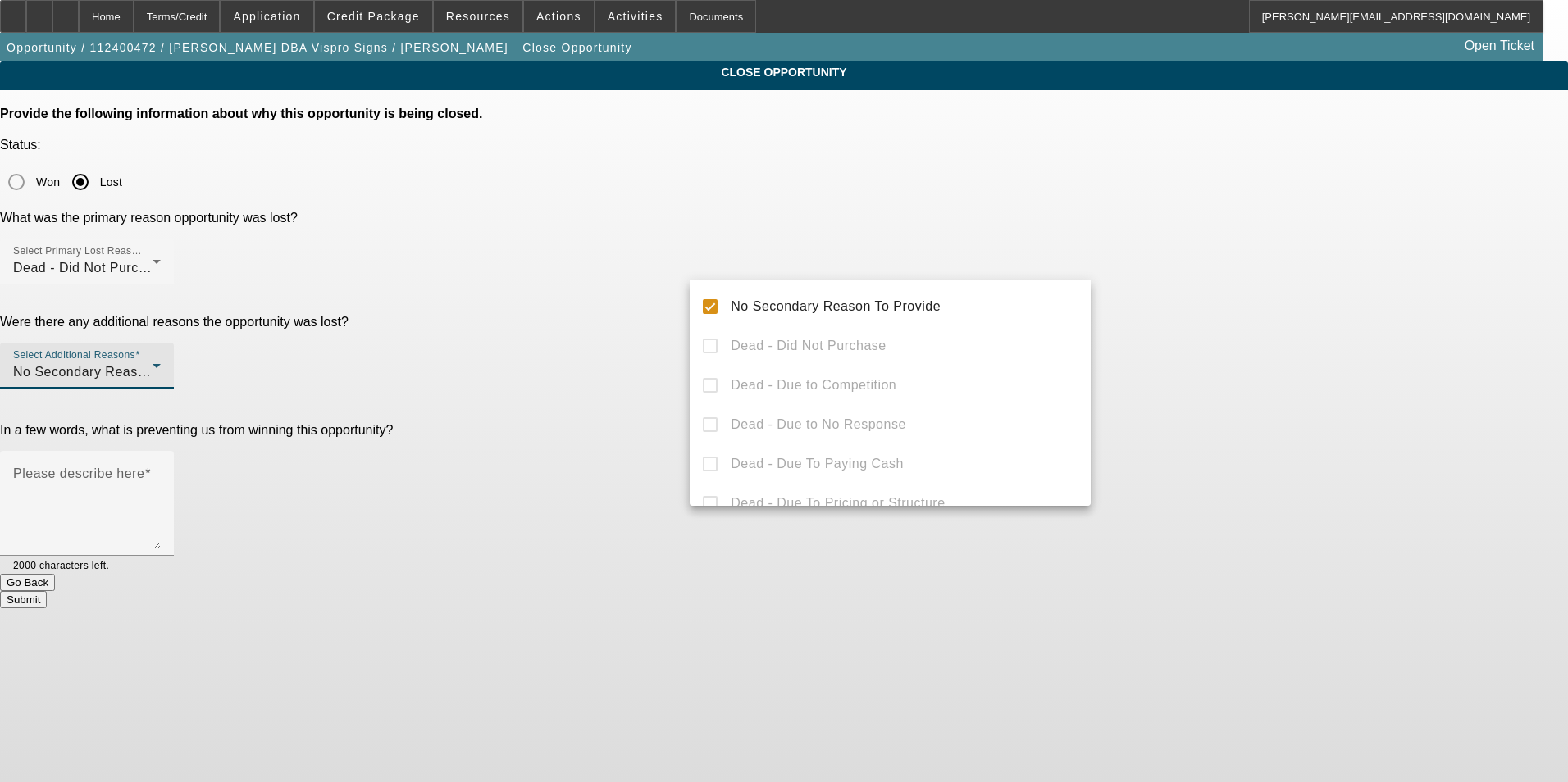
drag, startPoint x: 1210, startPoint y: 291, endPoint x: 1002, endPoint y: 328, distance: 211.3
click at [1208, 291] on div at bounding box center [784, 391] width 1568 height 782
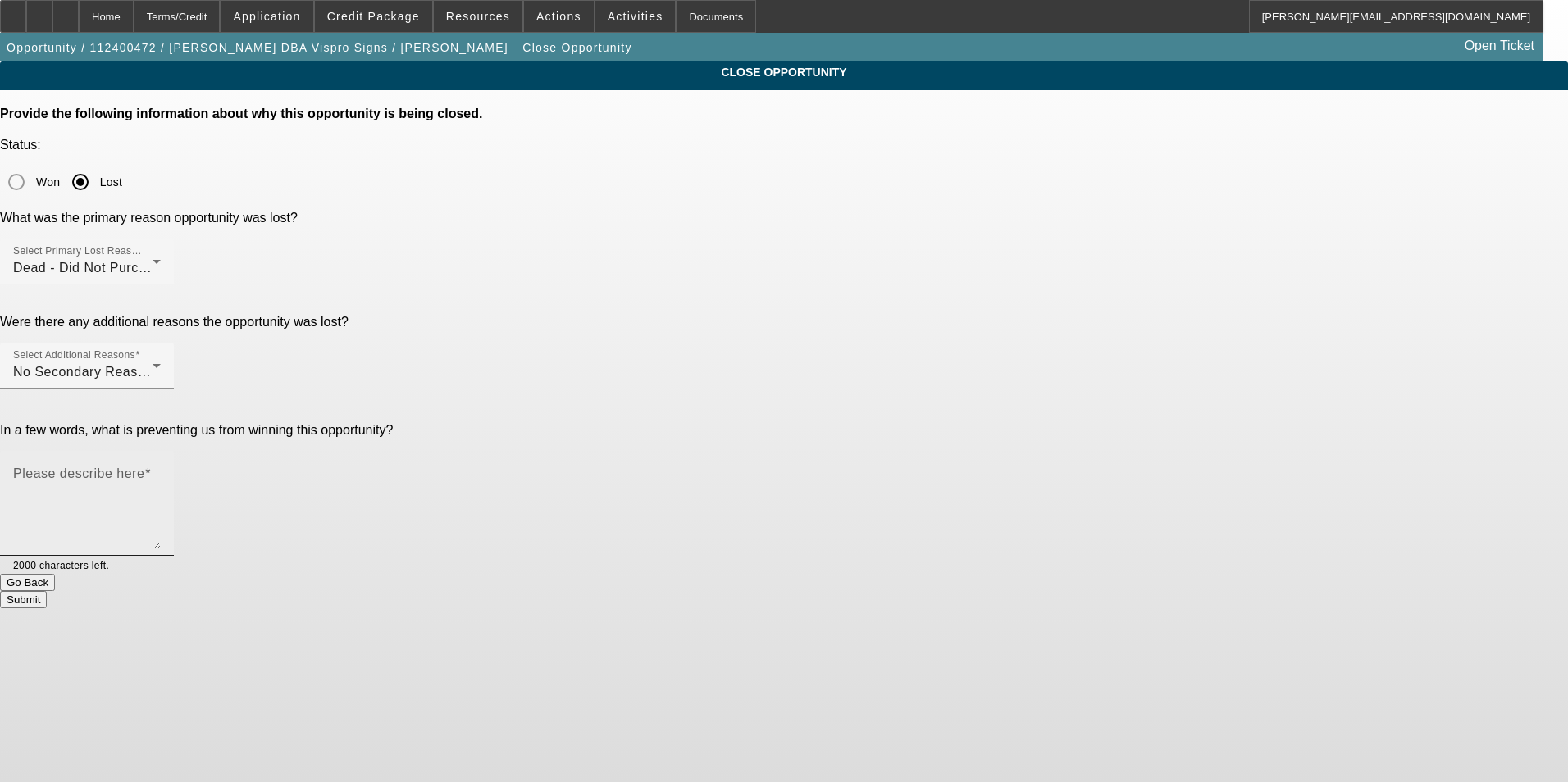
click at [161, 470] on textarea "Please describe here" at bounding box center [87, 510] width 148 height 79
type textarea "did not purchase"
click at [47, 591] on button "Submit" at bounding box center [23, 599] width 47 height 17
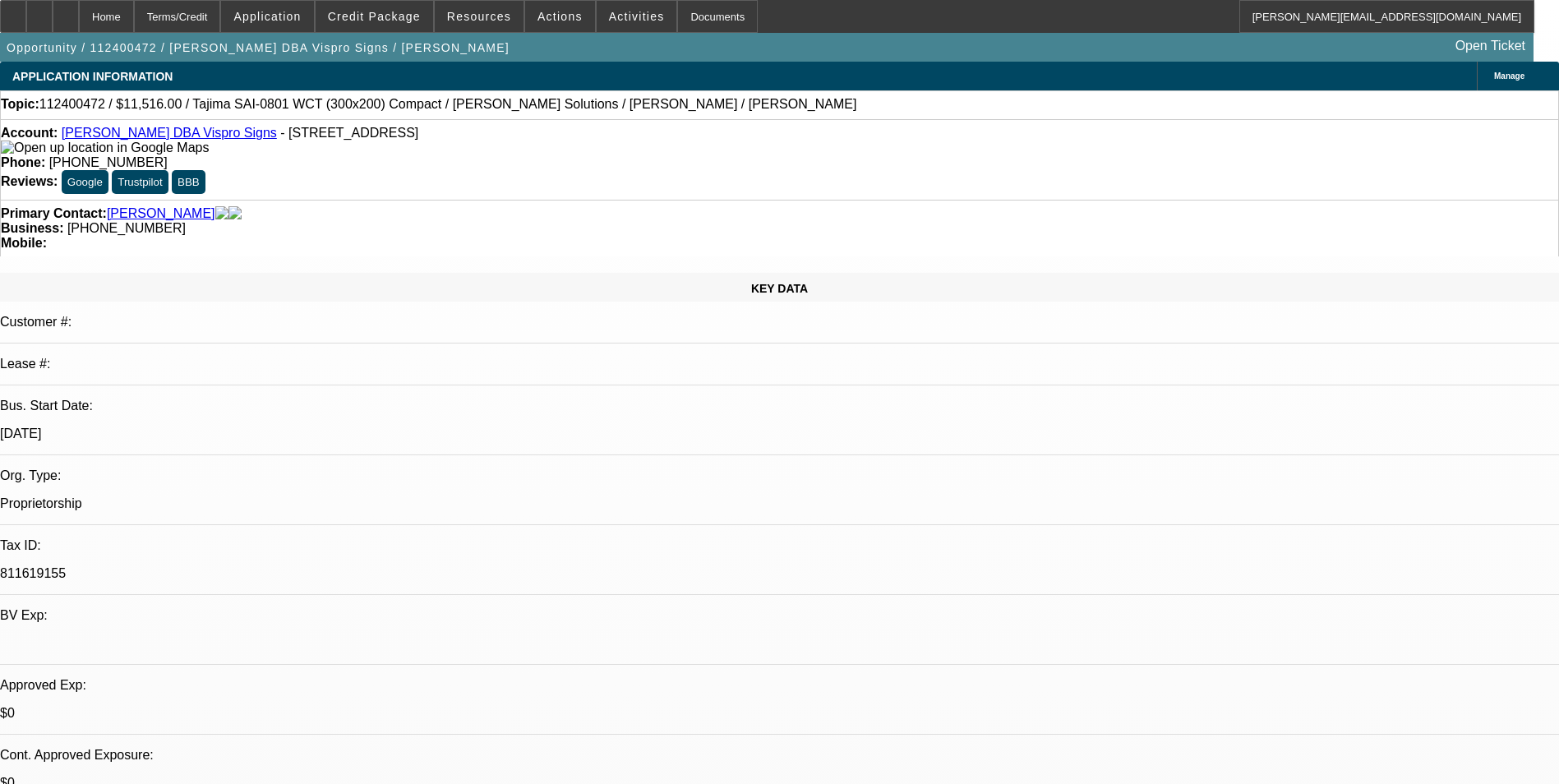
select select "0"
select select "2"
select select "0"
select select "2"
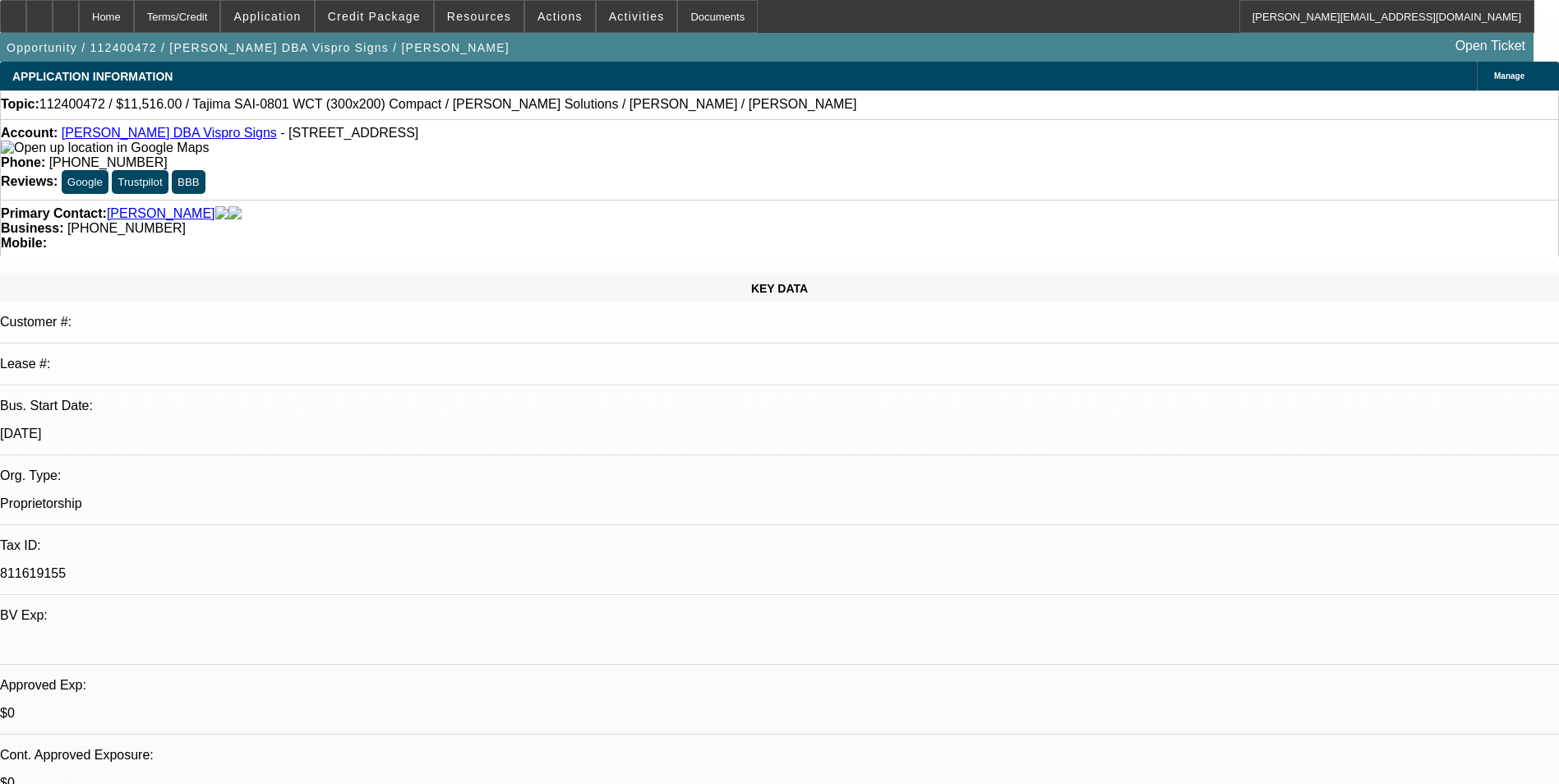
select select "0"
select select "3"
select select "0"
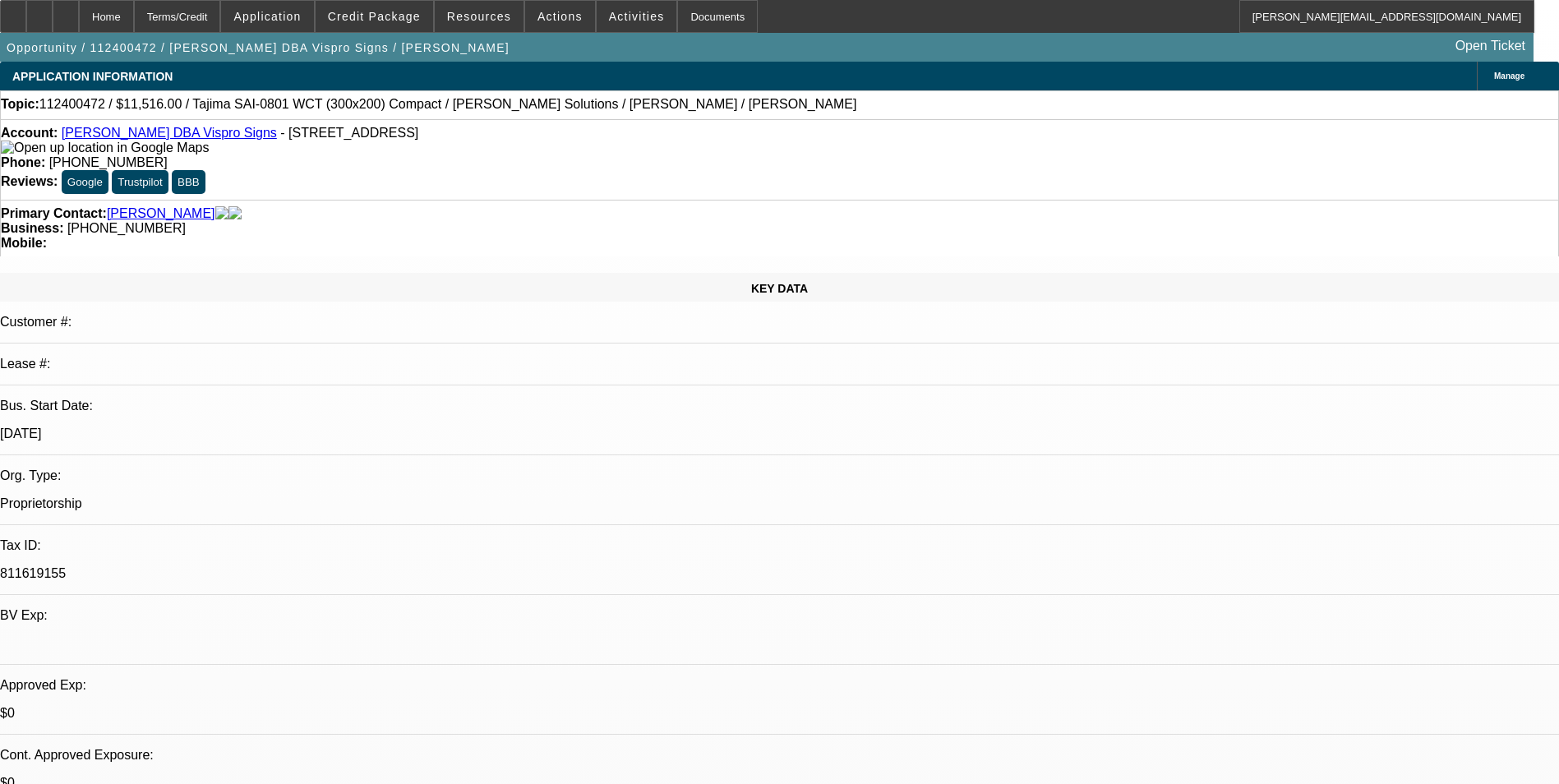
select select "3"
select select "0"
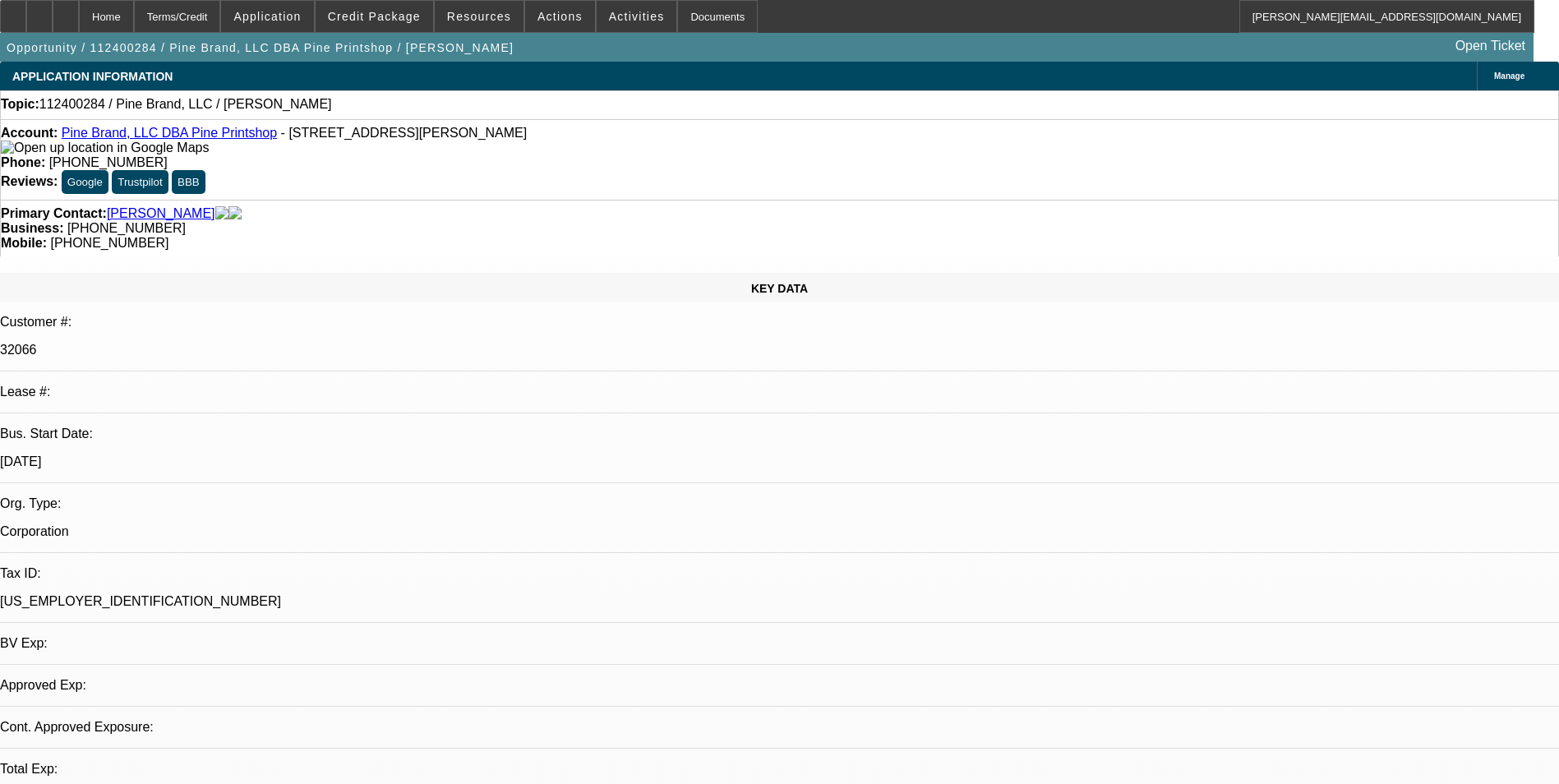
select select "0"
select select "2"
select select "0.1"
select select "1"
select select "2"
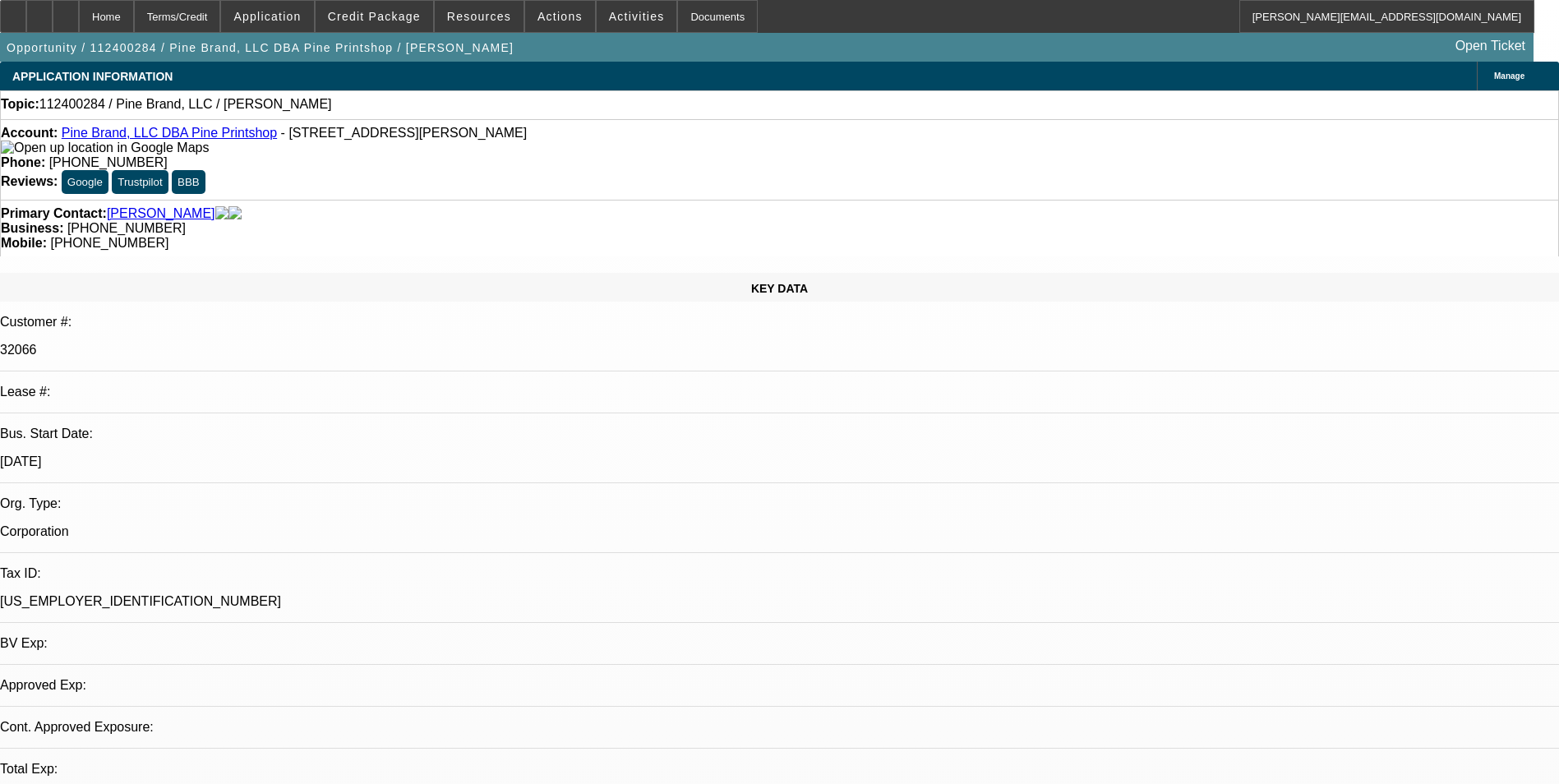
select select "4"
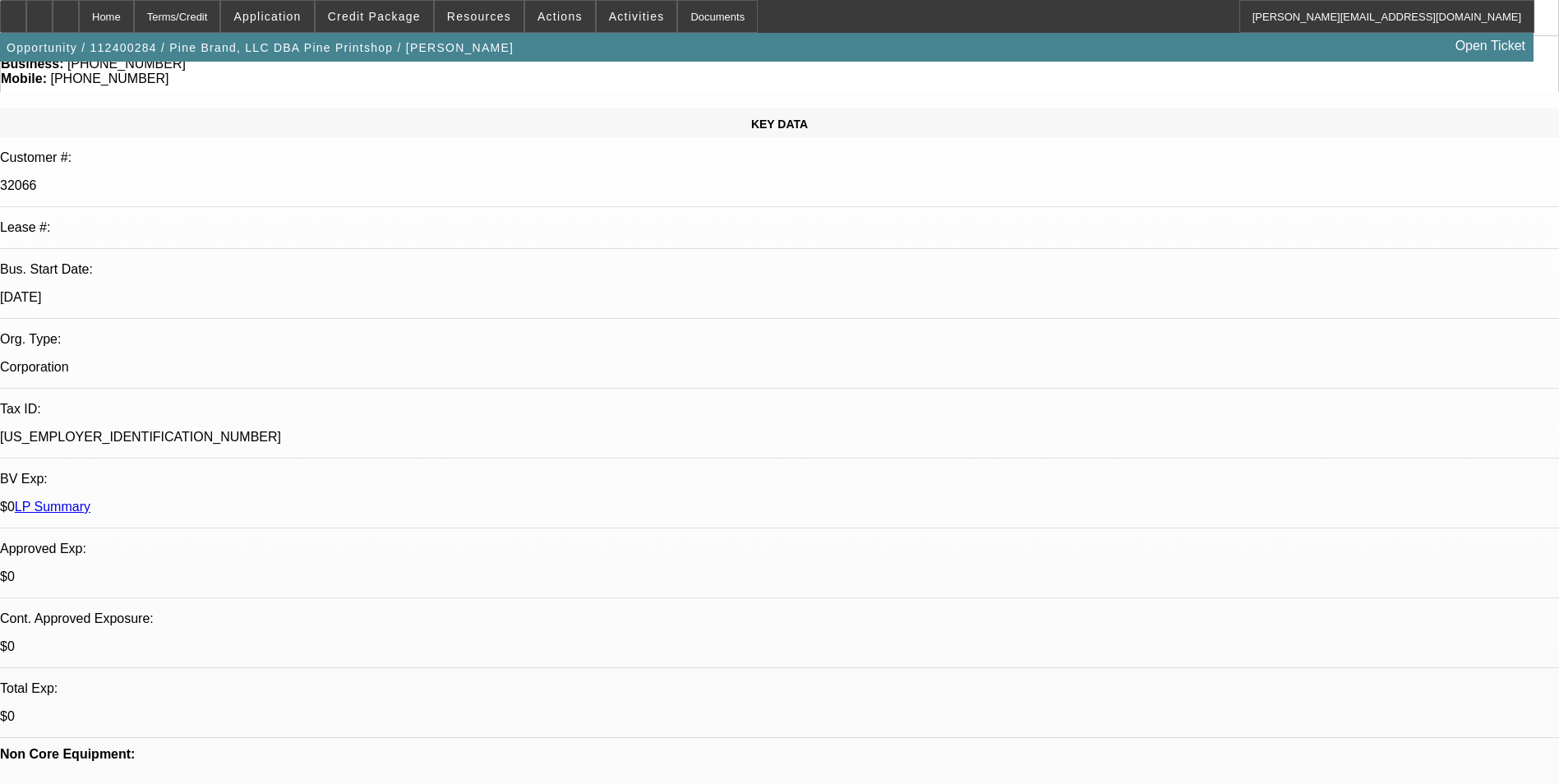
scroll to position [26, 0]
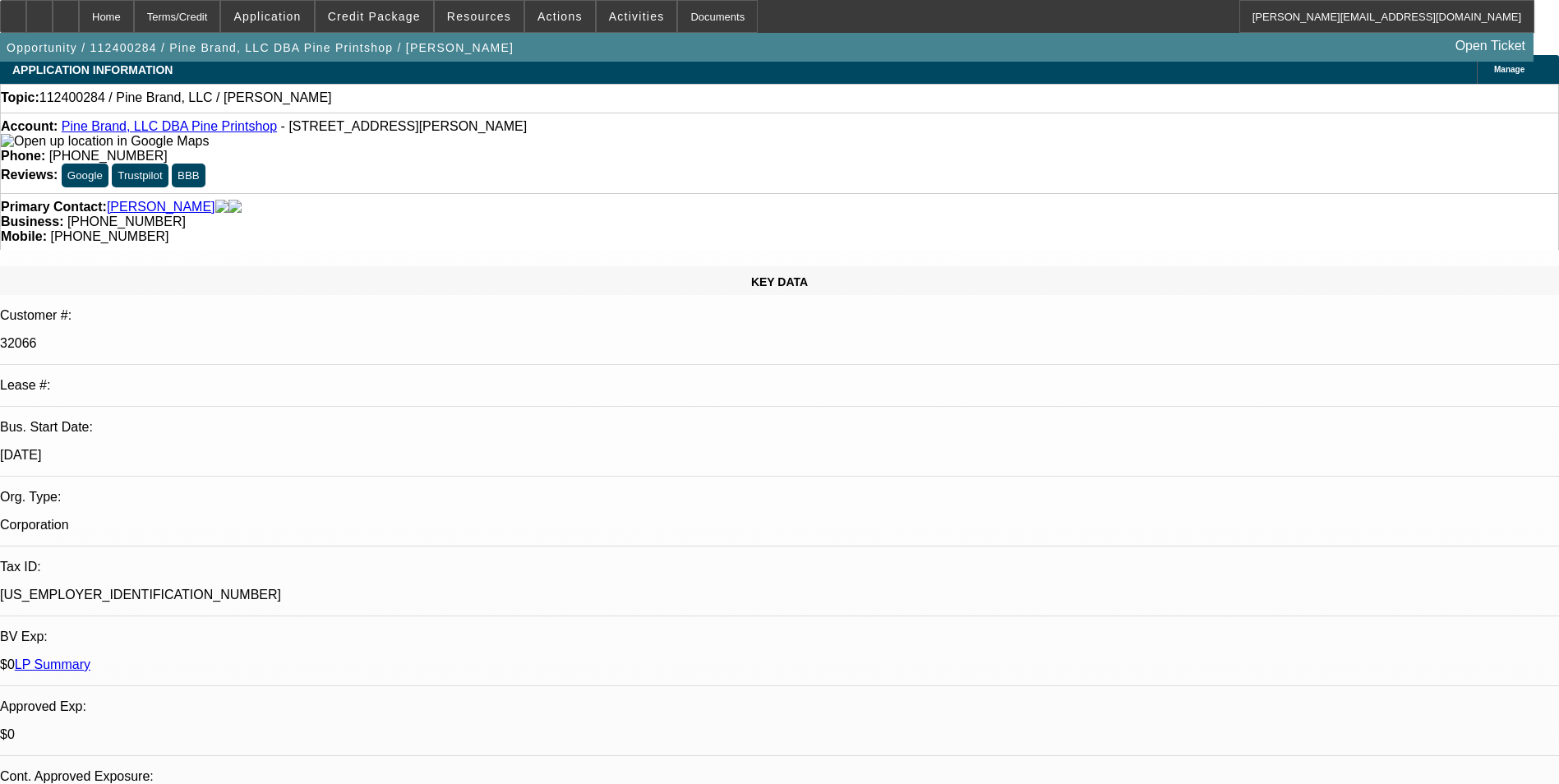
scroll to position [0, 0]
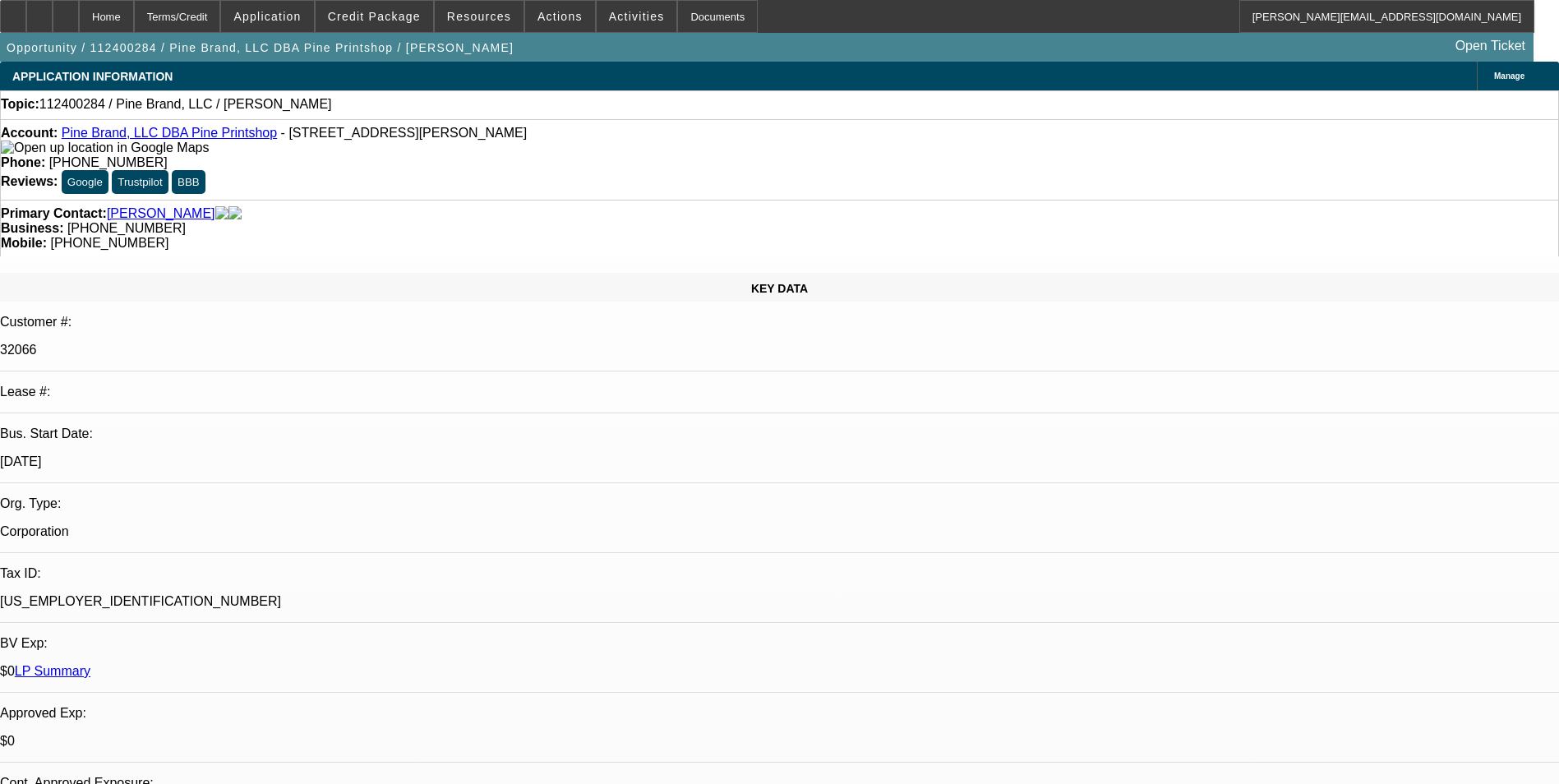
click at [537, 16] on span "Actions" at bounding box center [559, 16] width 45 height 13
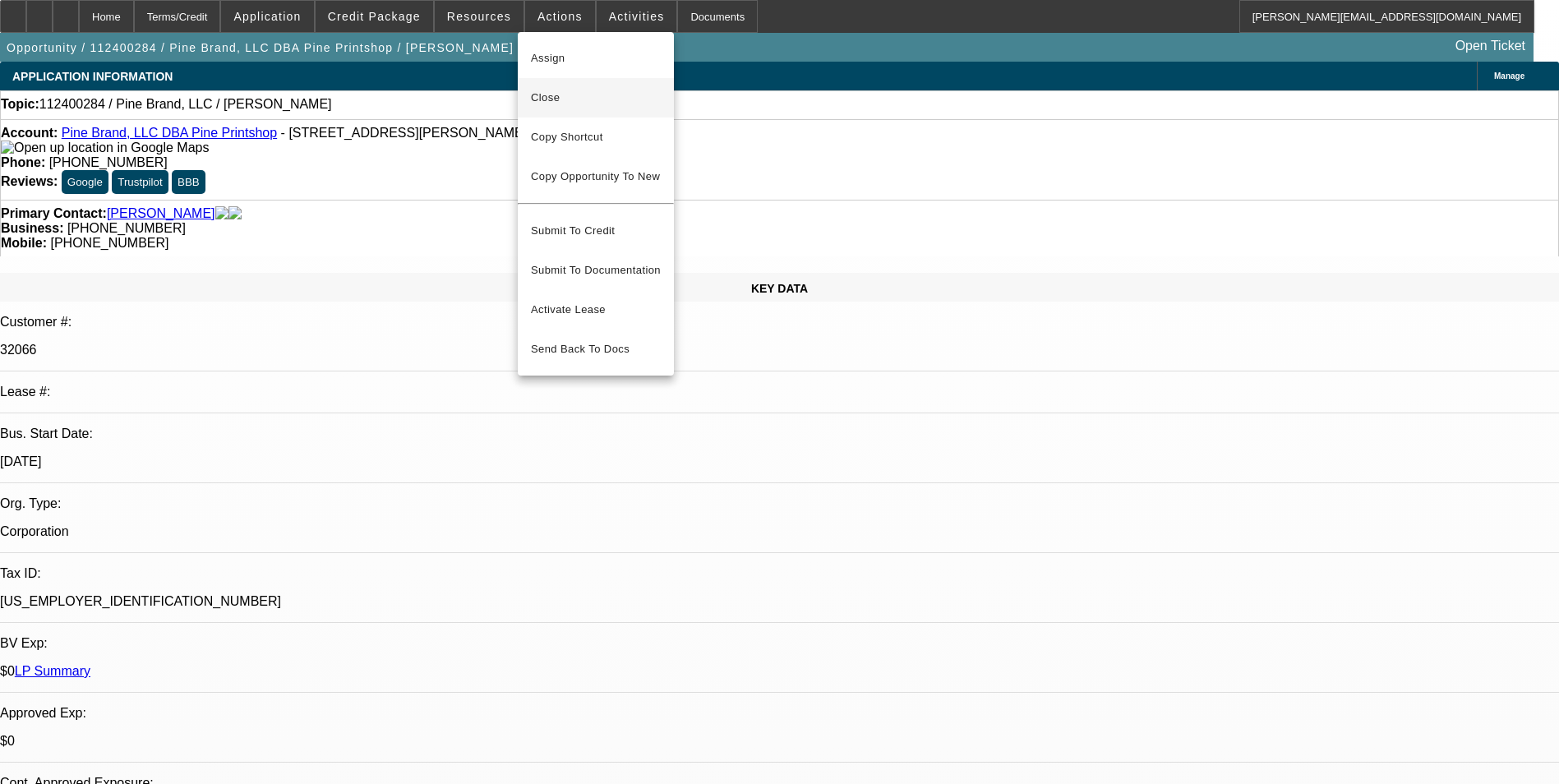
click at [601, 105] on span "Close" at bounding box center [596, 98] width 130 height 20
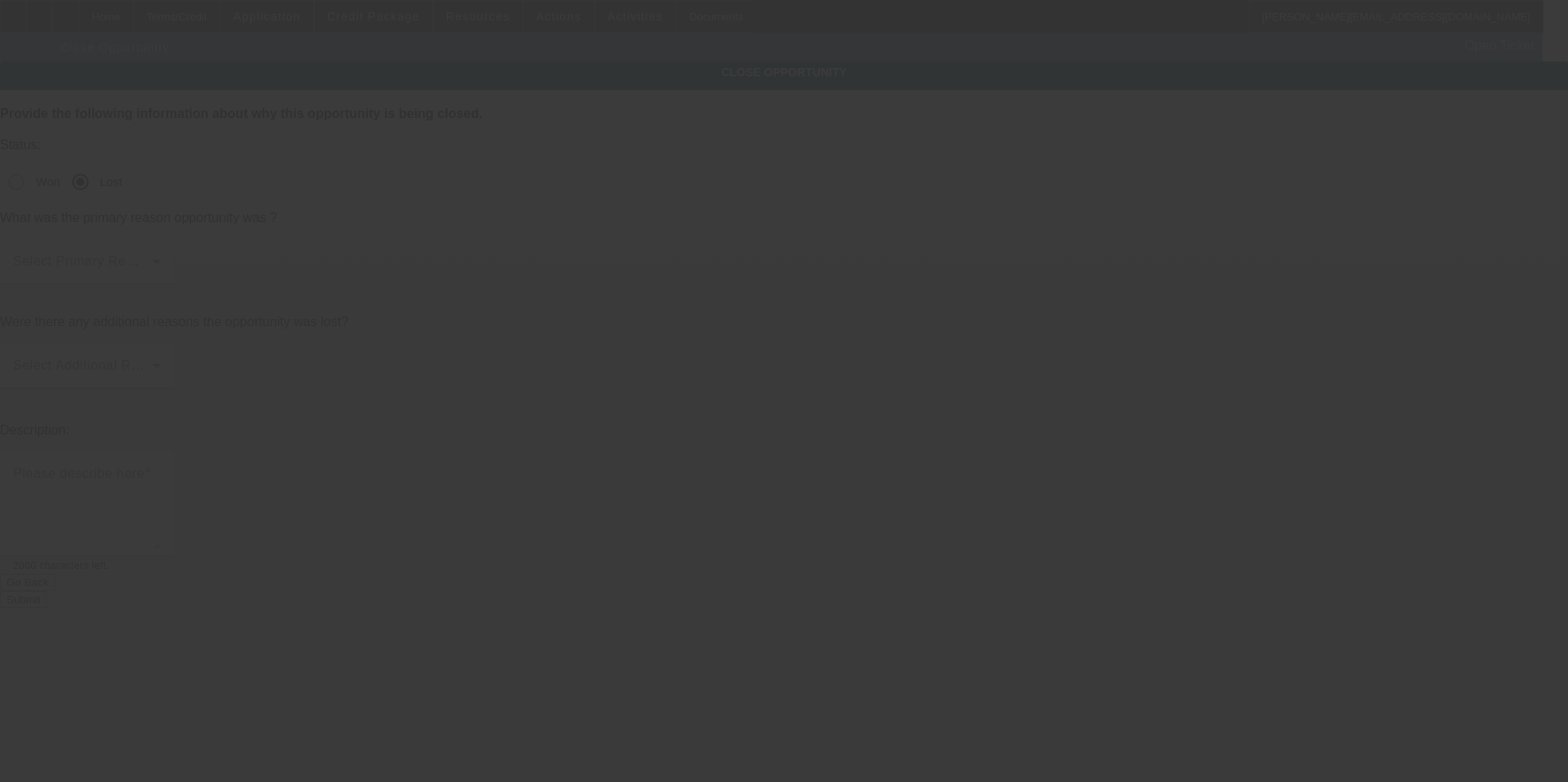
click at [791, 197] on div at bounding box center [784, 391] width 1568 height 782
click at [153, 258] on span at bounding box center [83, 268] width 140 height 20
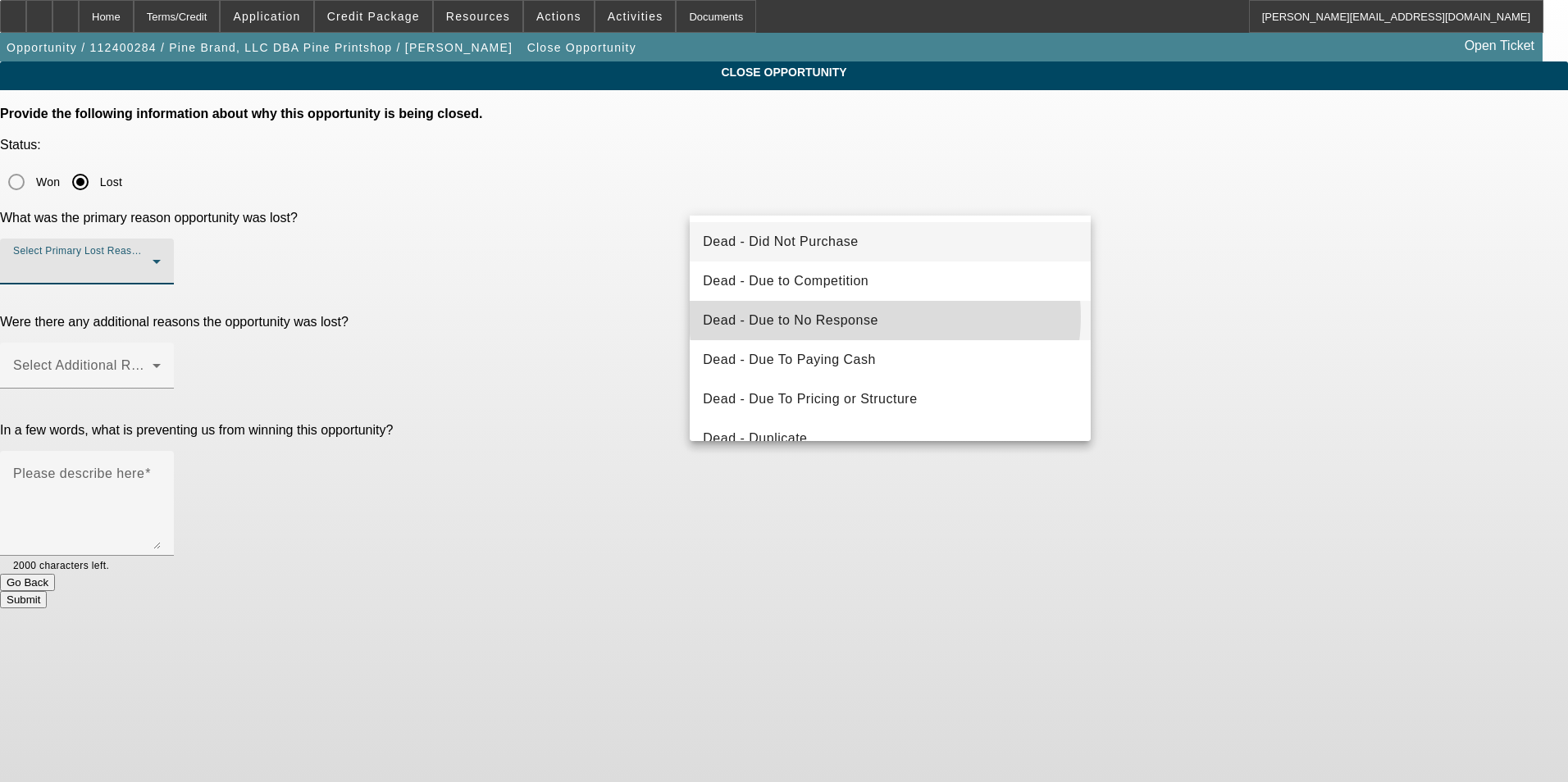
click at [885, 317] on mat-option "Dead - Due to No Response" at bounding box center [890, 321] width 401 height 39
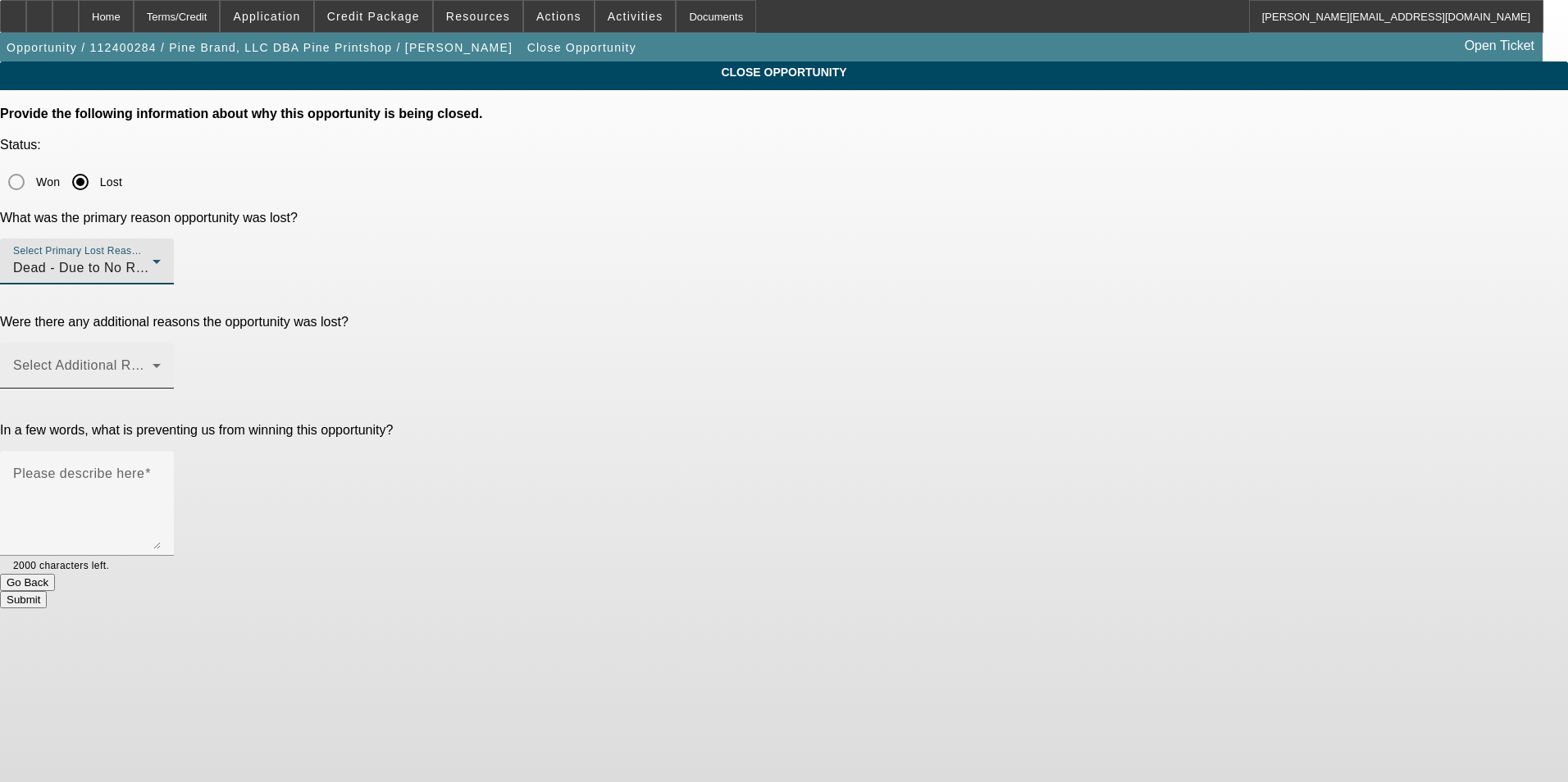
click at [153, 362] on span at bounding box center [83, 372] width 140 height 20
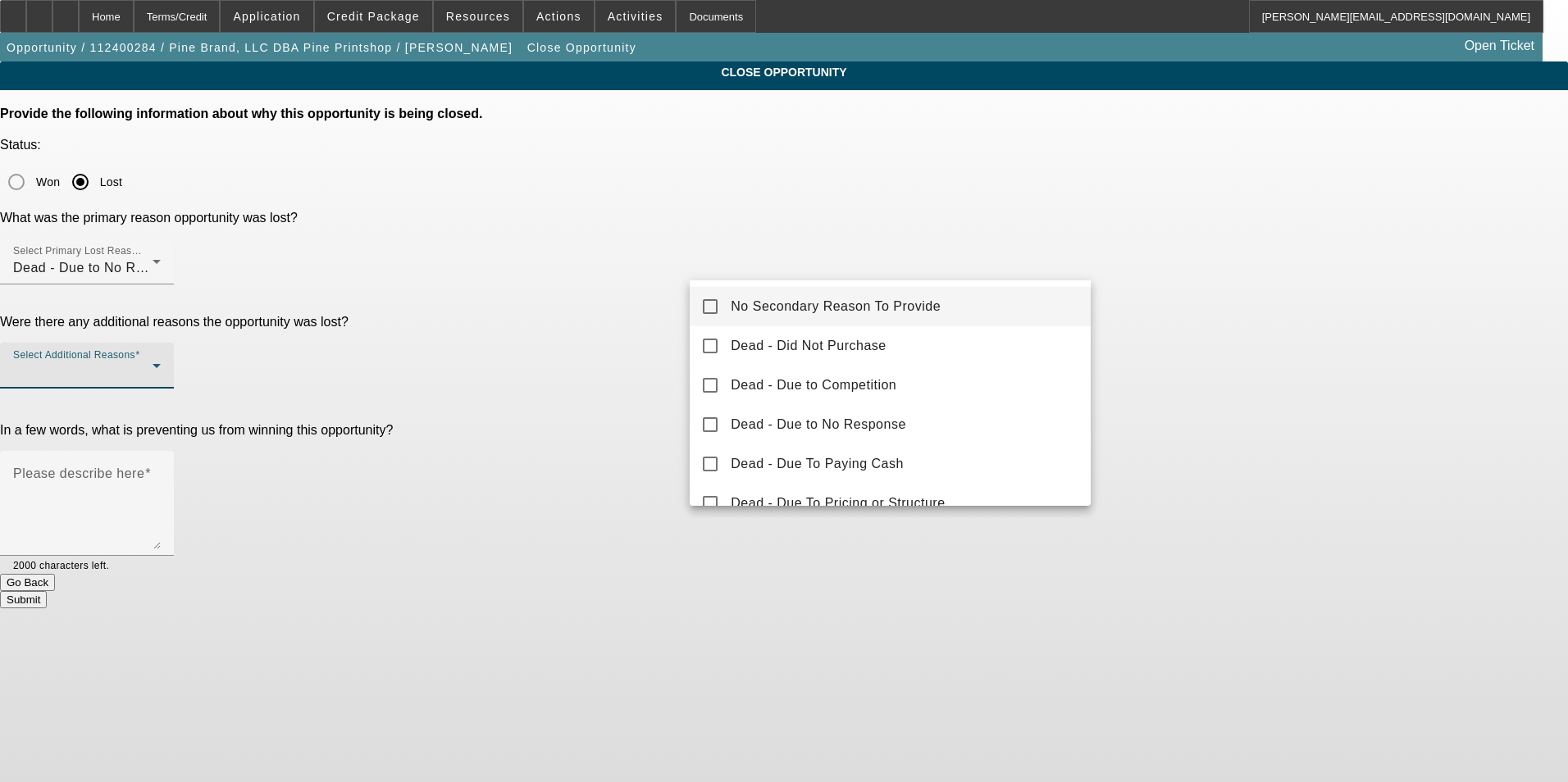
drag, startPoint x: 857, startPoint y: 301, endPoint x: 890, endPoint y: 297, distance: 33.2
click at [858, 300] on span "No Secondary Reason To Provide" at bounding box center [836, 307] width 210 height 20
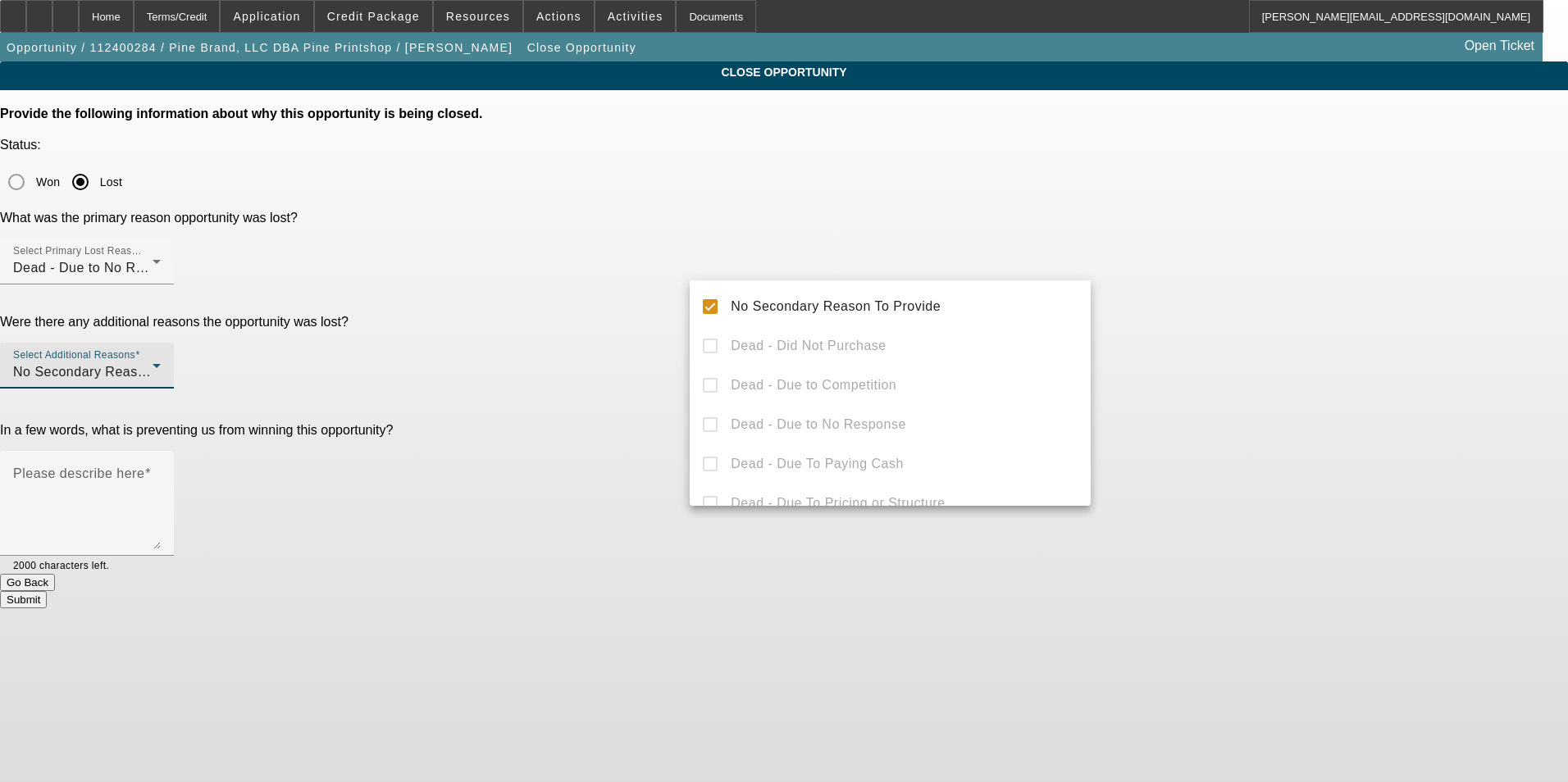
drag, startPoint x: 1221, startPoint y: 314, endPoint x: 965, endPoint y: 324, distance: 256.2
click at [1220, 314] on div at bounding box center [784, 391] width 1568 height 782
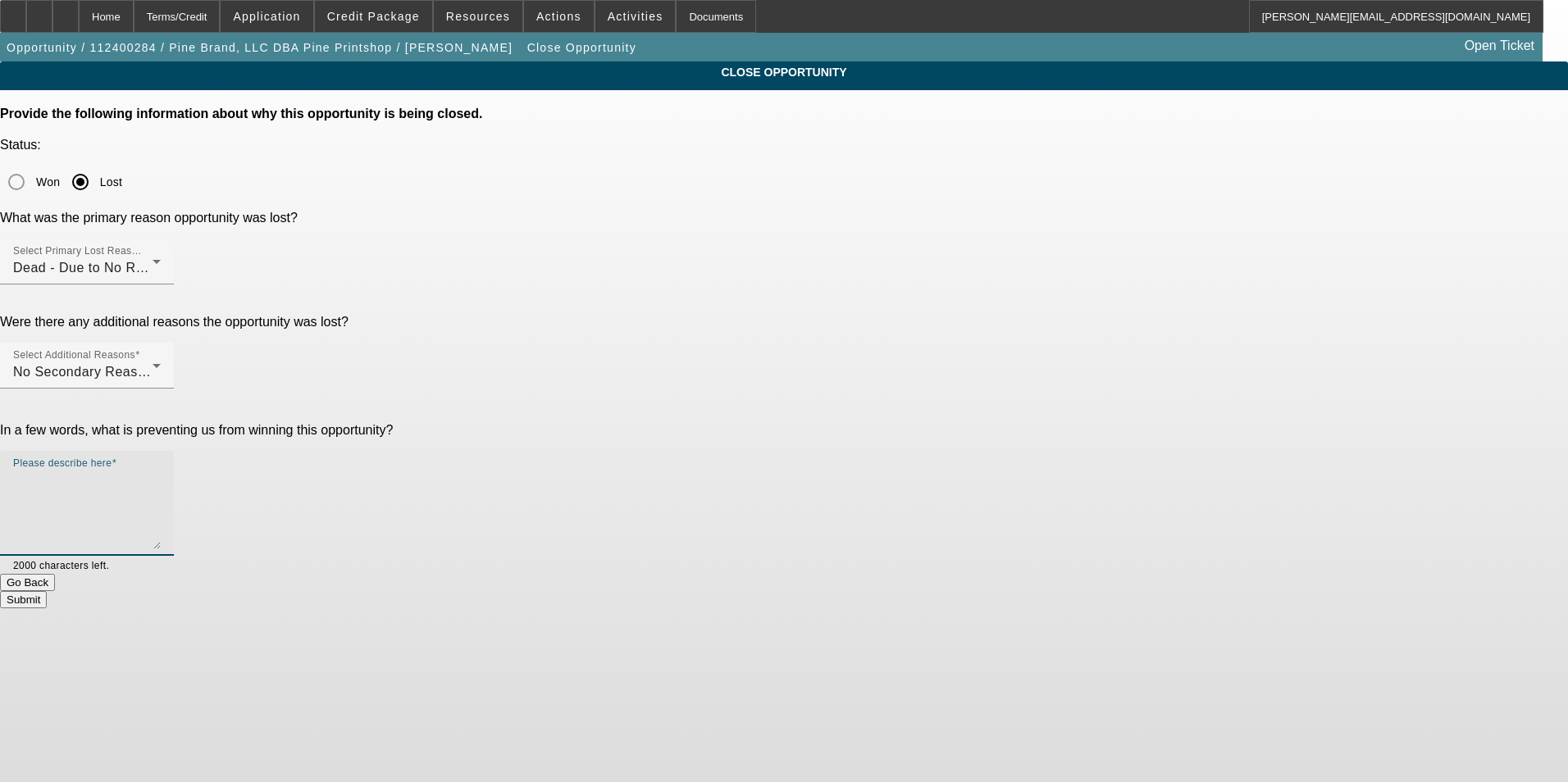
click at [161, 470] on textarea "Please describe here" at bounding box center [87, 510] width 148 height 79
click at [161, 470] on textarea "Customer never provided the additional information needed to submit for approva…" at bounding box center [87, 510] width 148 height 79
type textarea "Customer never provided the additional information needed to submit for approva…"
click at [47, 591] on button "Submit" at bounding box center [23, 599] width 47 height 17
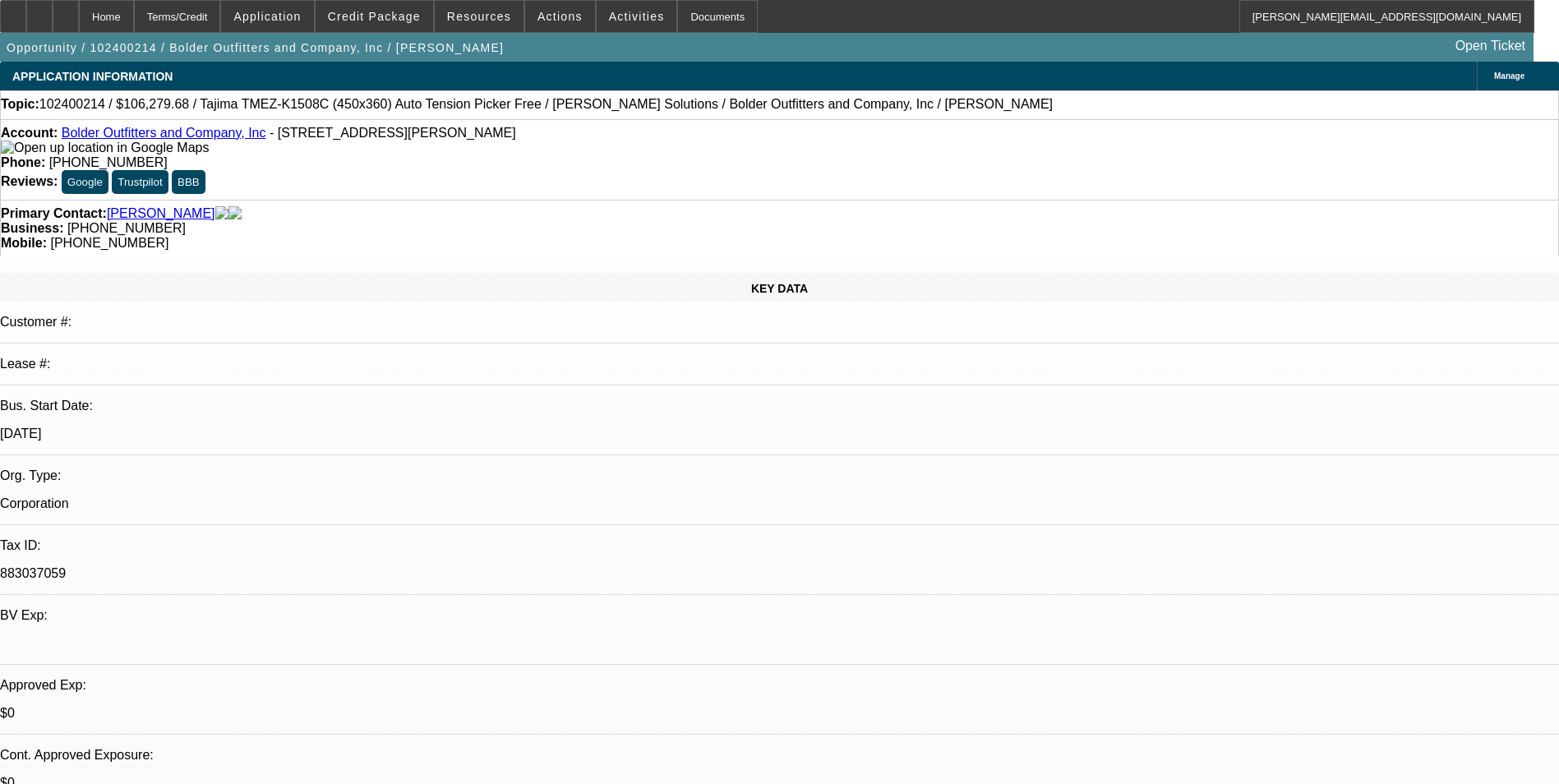
select select "0"
select select "2"
select select "0"
select select "2"
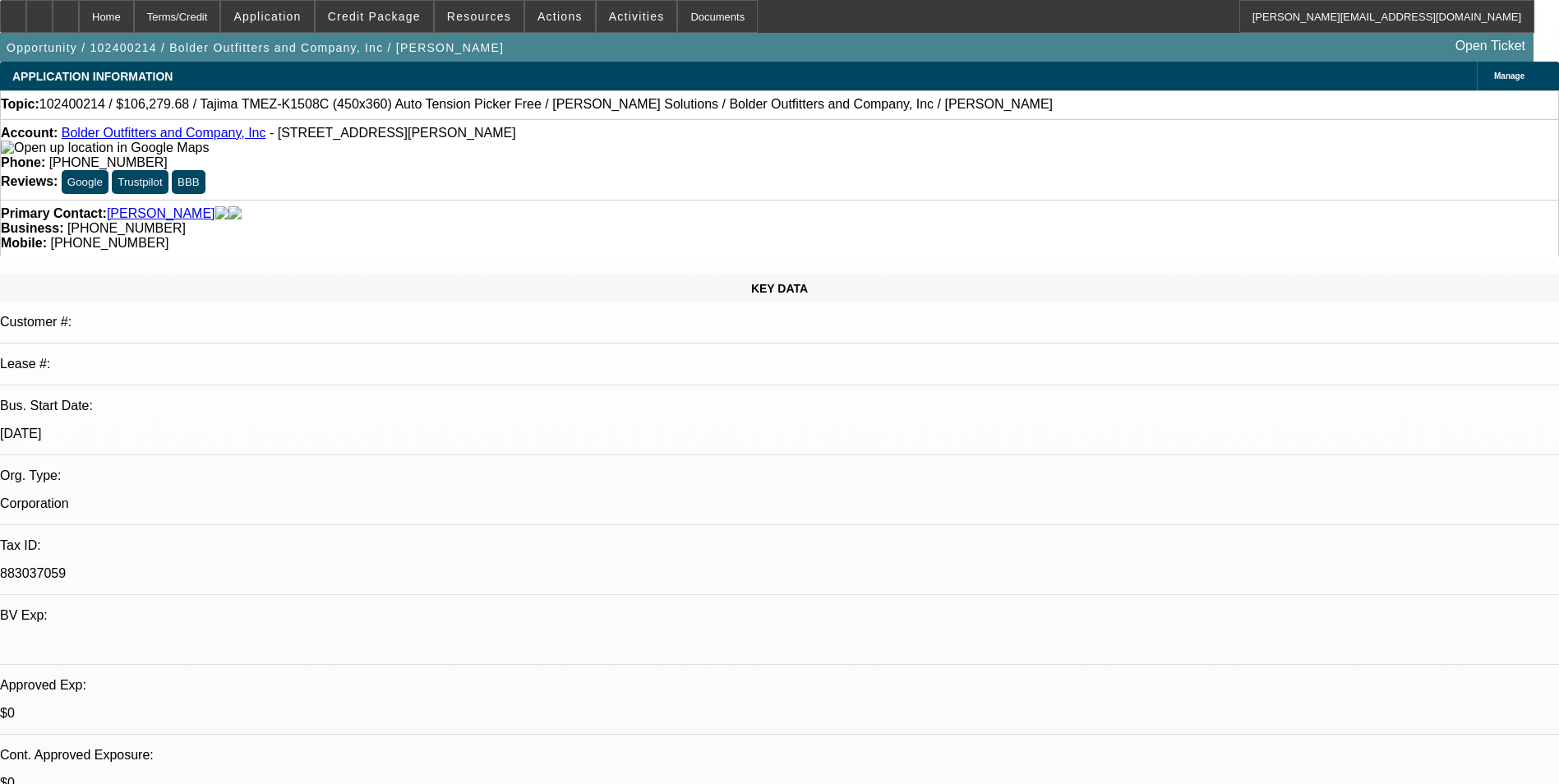
select select "0"
select select "2"
select select "0"
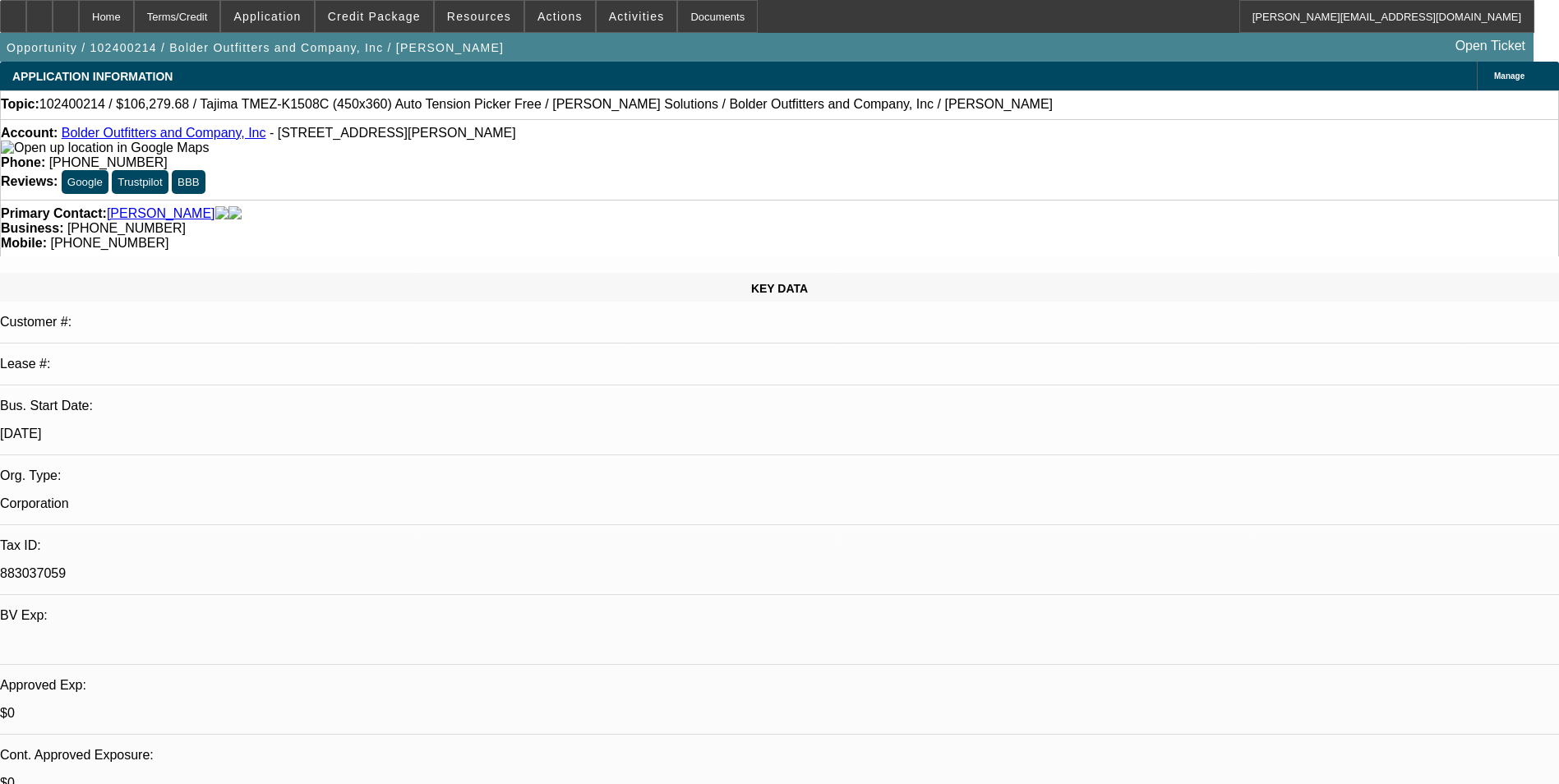
select select "2"
select select "0"
select select "1"
select select "2"
select select "6"
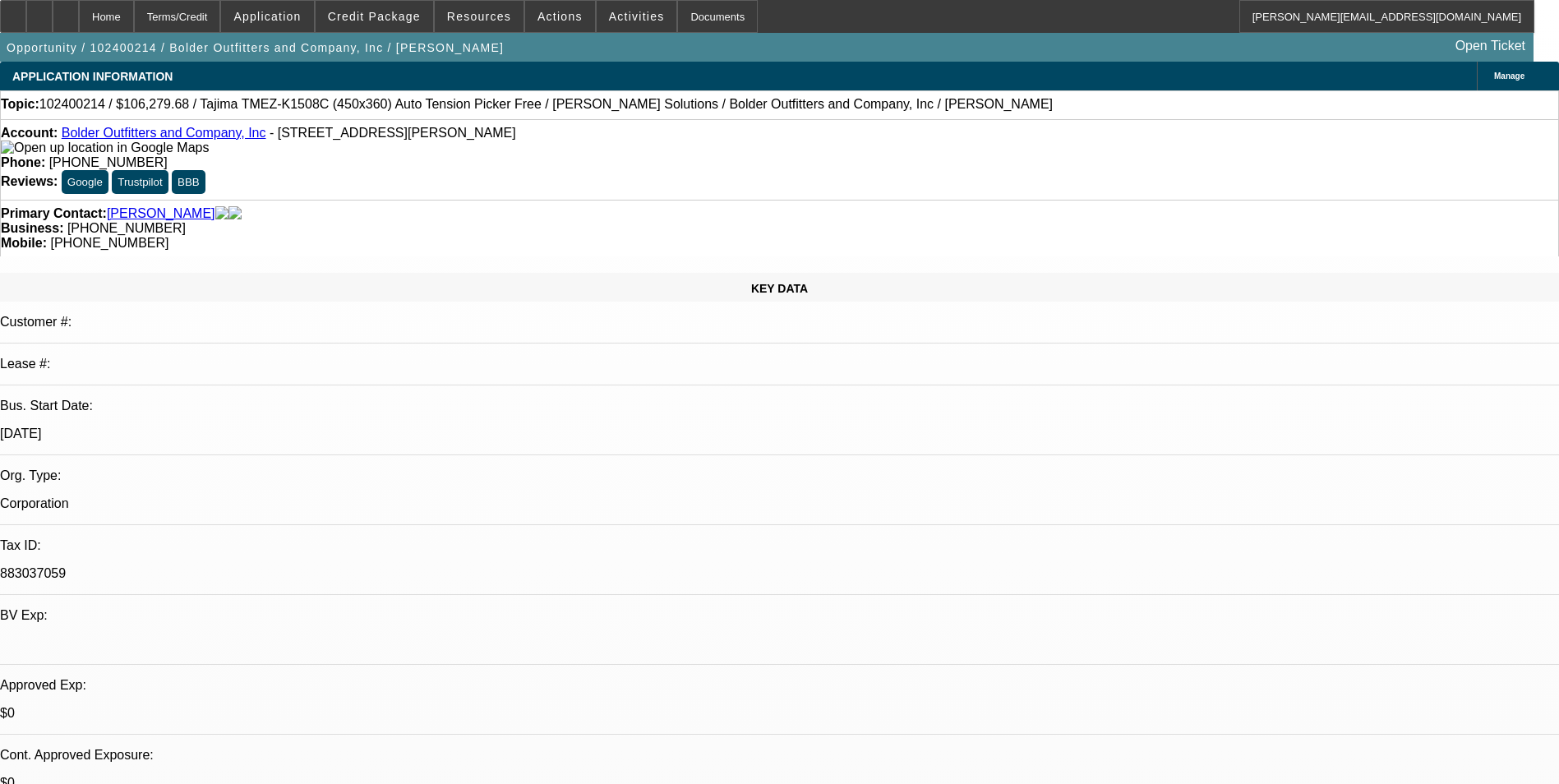
select select "1"
select select "2"
select select "6"
select select "1"
select select "2"
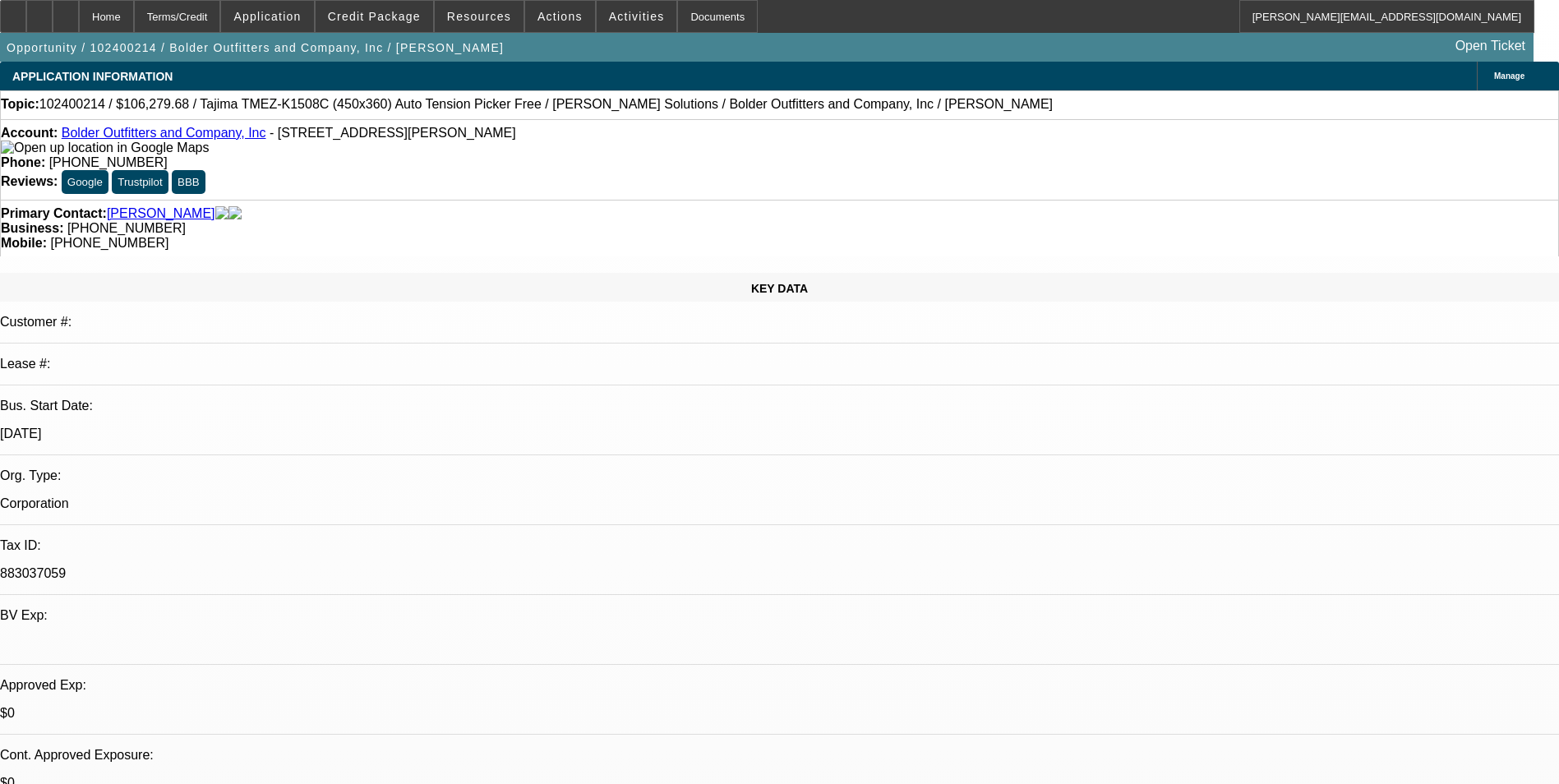
select select "6"
select select "1"
select select "2"
select select "6"
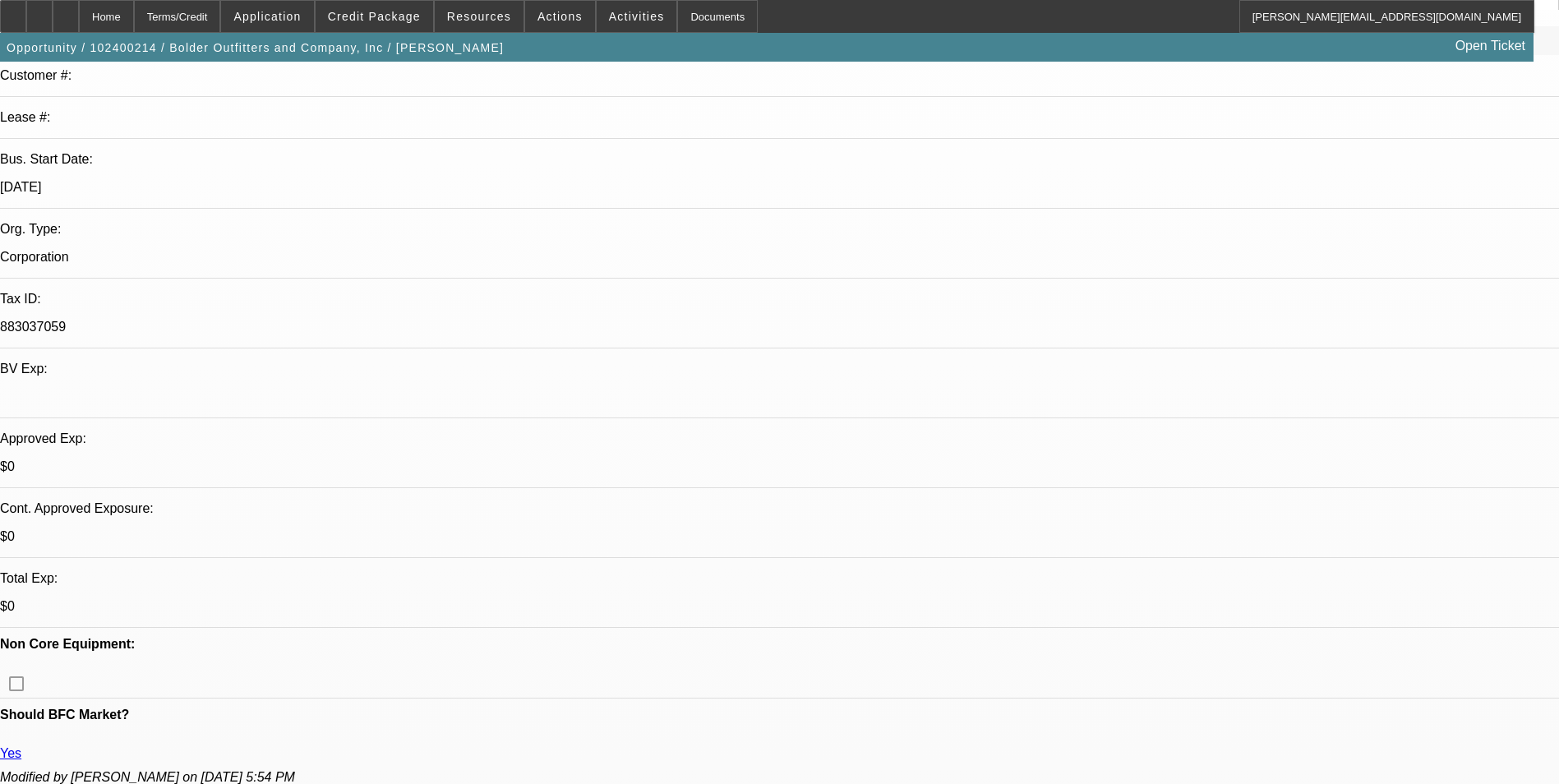
scroll to position [82, 0]
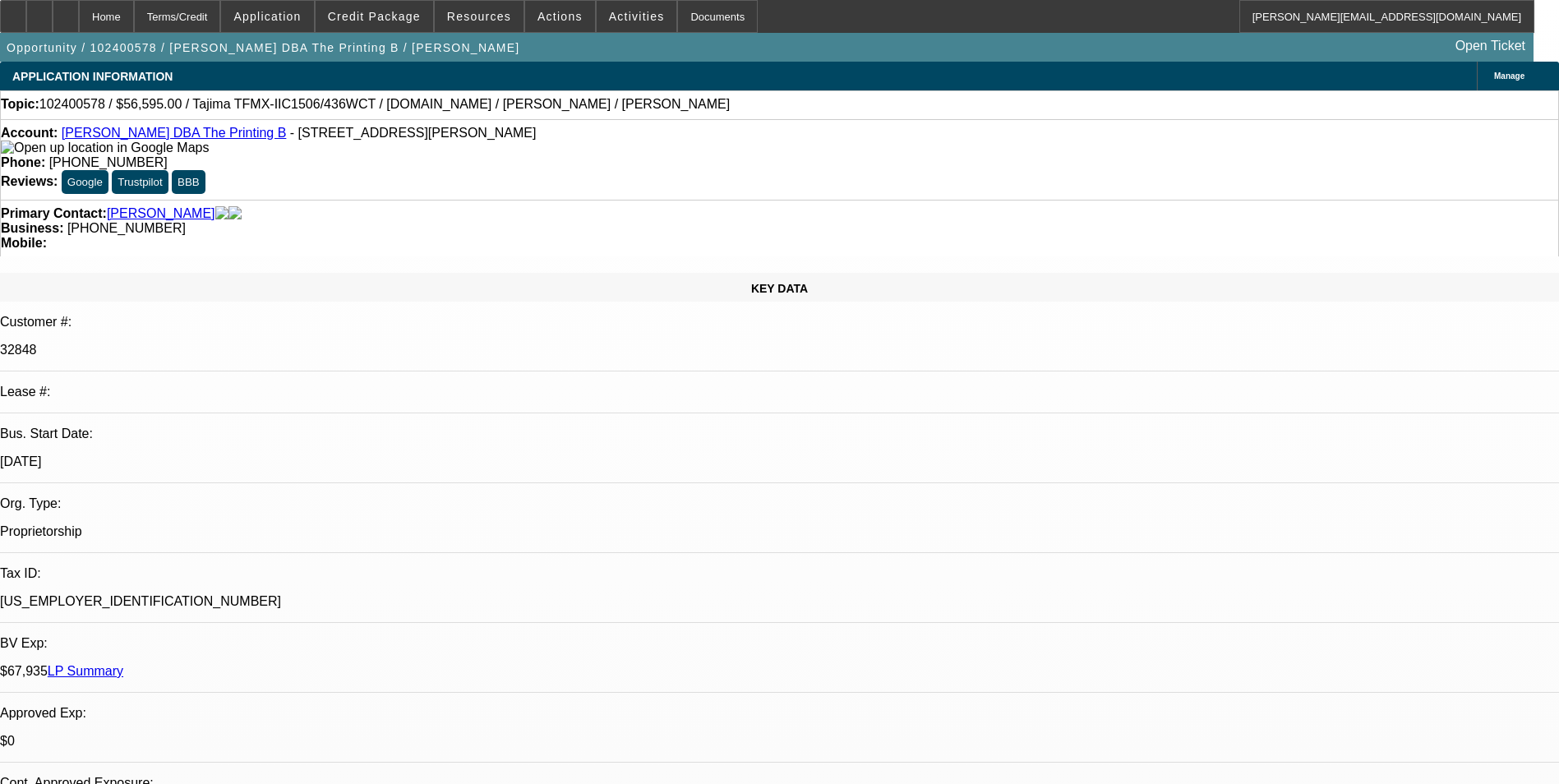
select select "0"
select select "2"
select select "0.1"
select select "0"
select select "2"
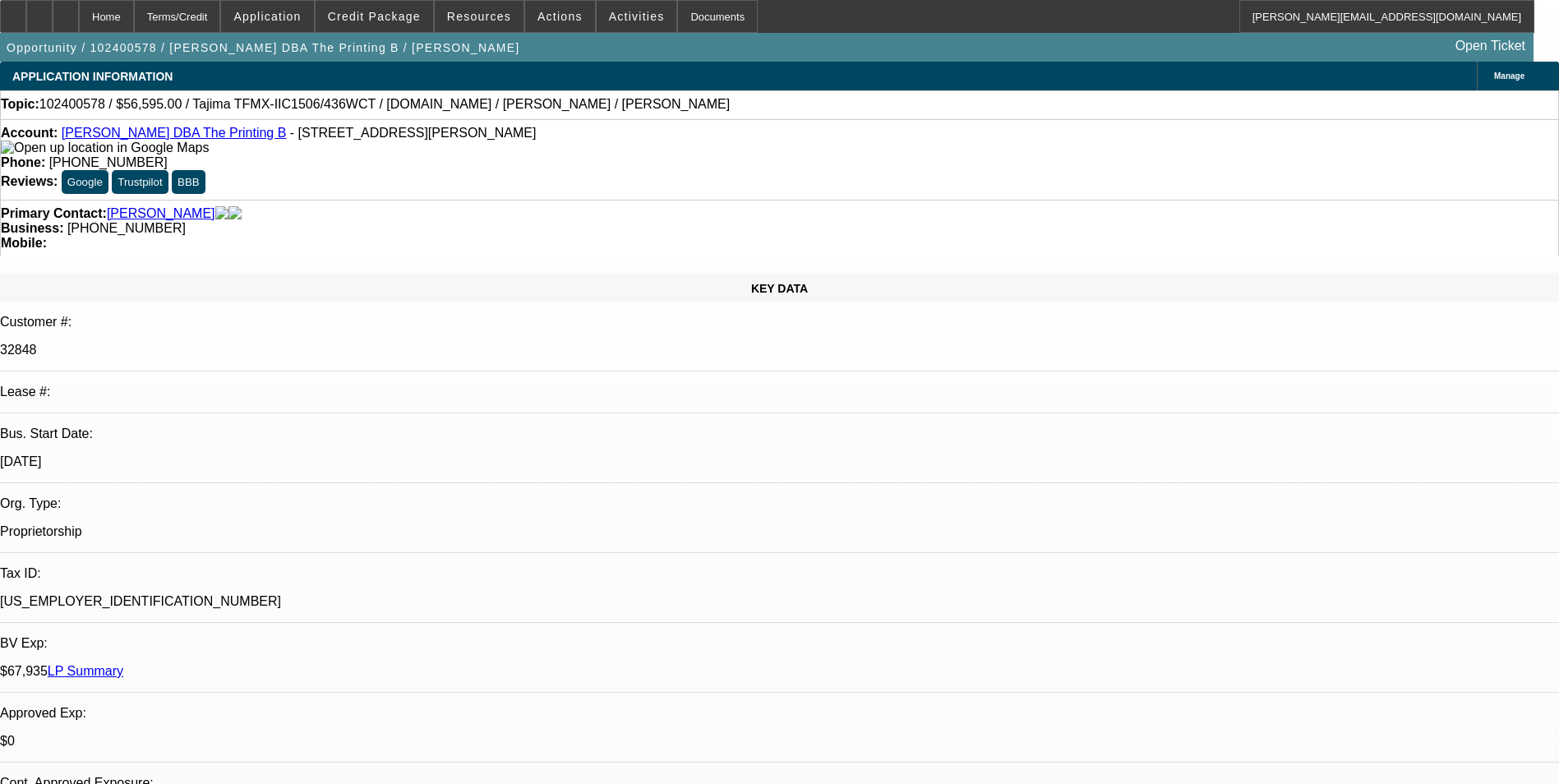
select select "0"
select select "2"
select select "0"
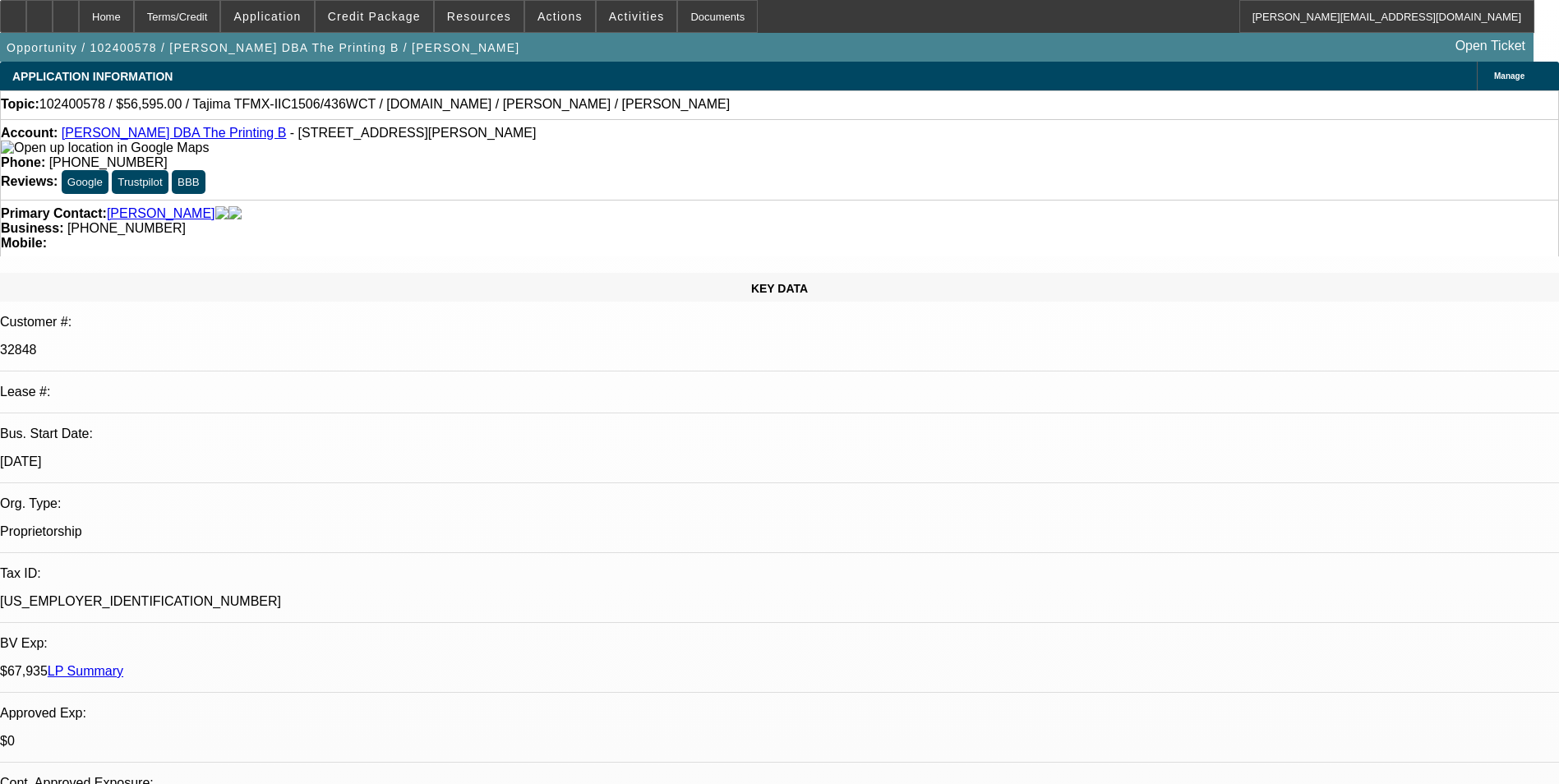
select select "0"
select select "1"
select select "2"
select select "4"
select select "1"
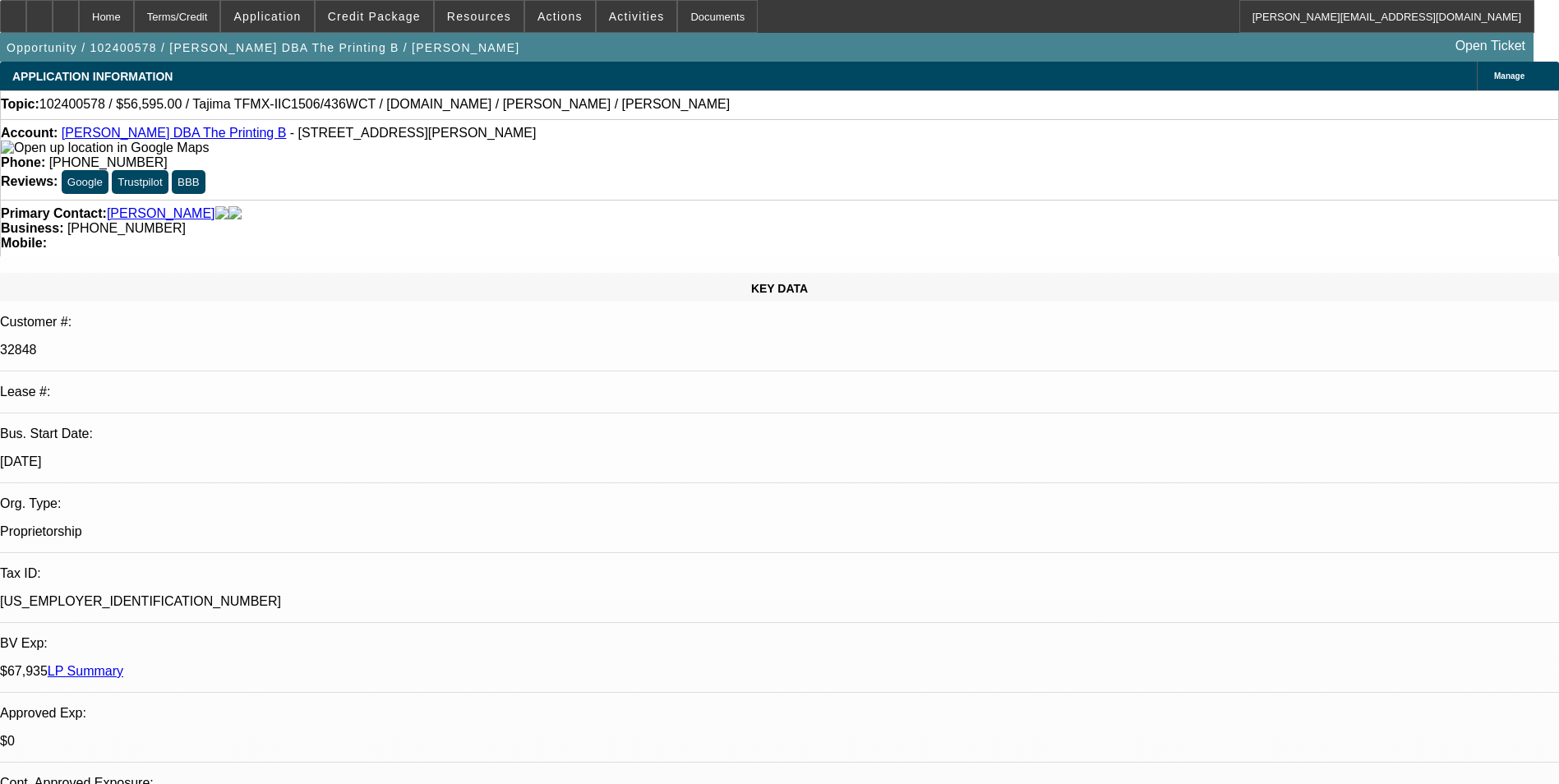
select select "2"
select select "6"
select select "1"
select select "2"
select select "6"
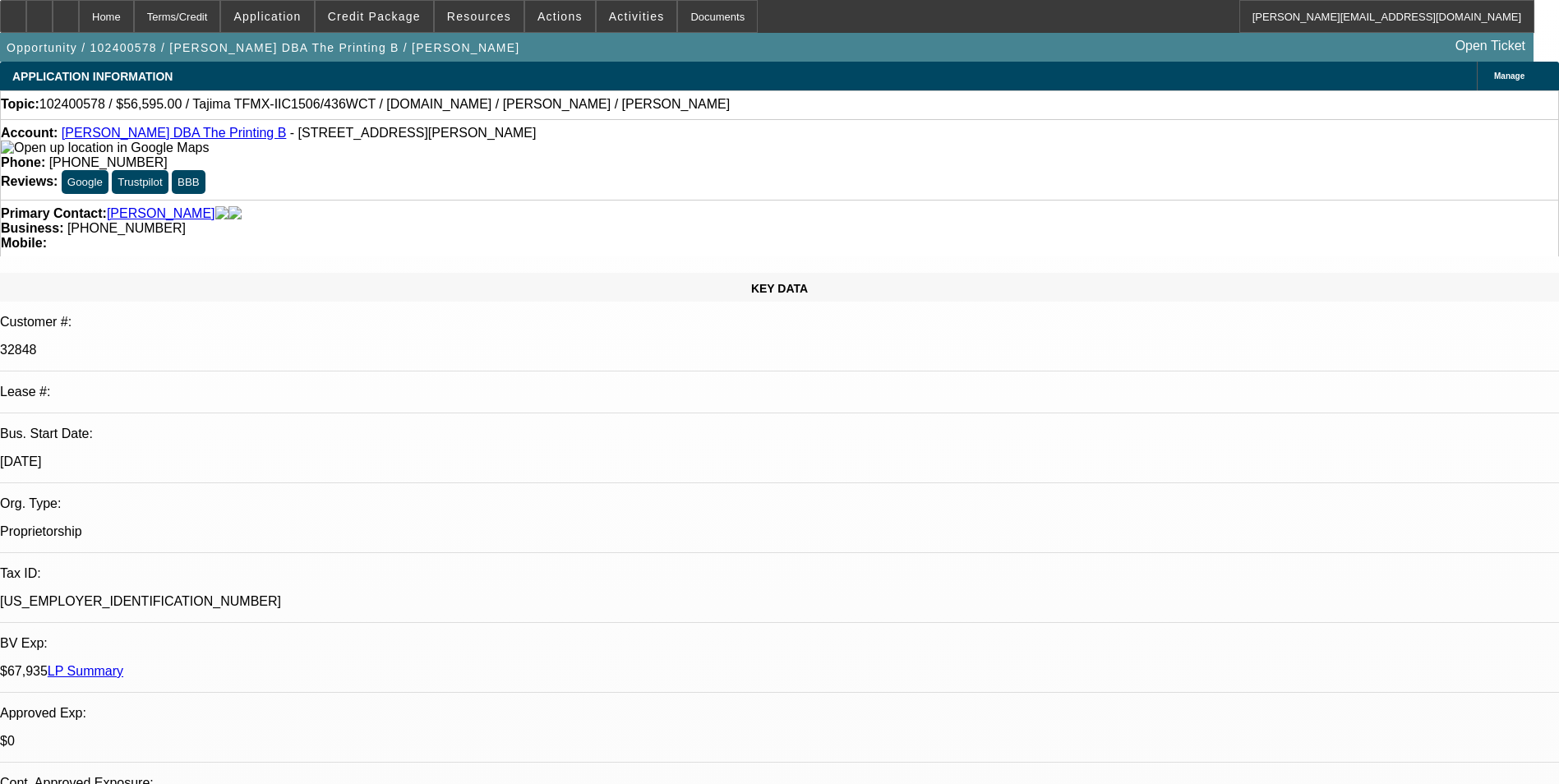
select select "1"
select select "2"
select select "6"
